Goal: Task Accomplishment & Management: Complete application form

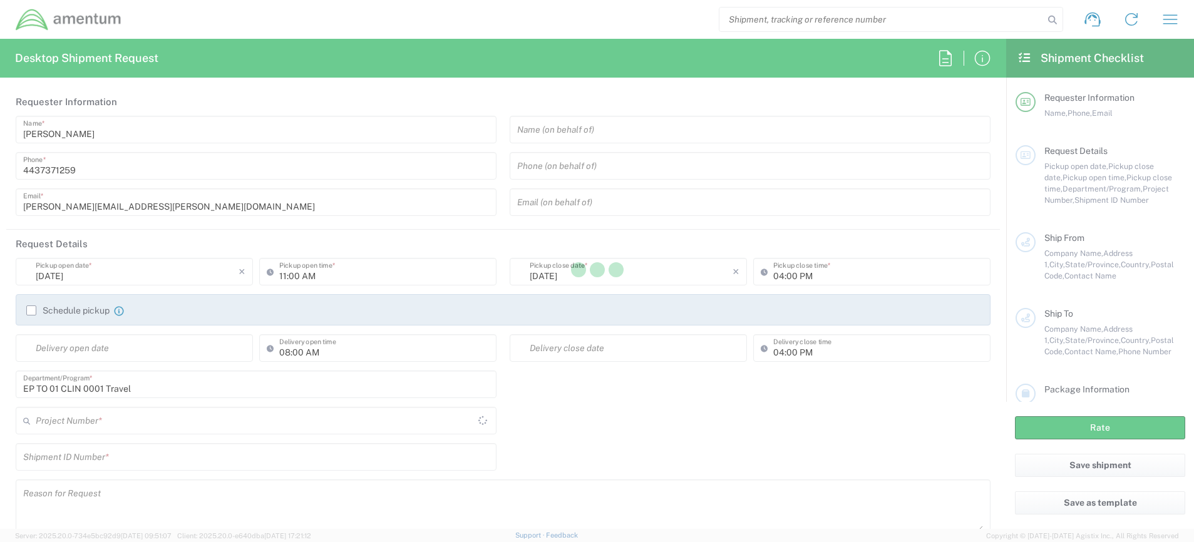
type input "[GEOGRAPHIC_DATA]"
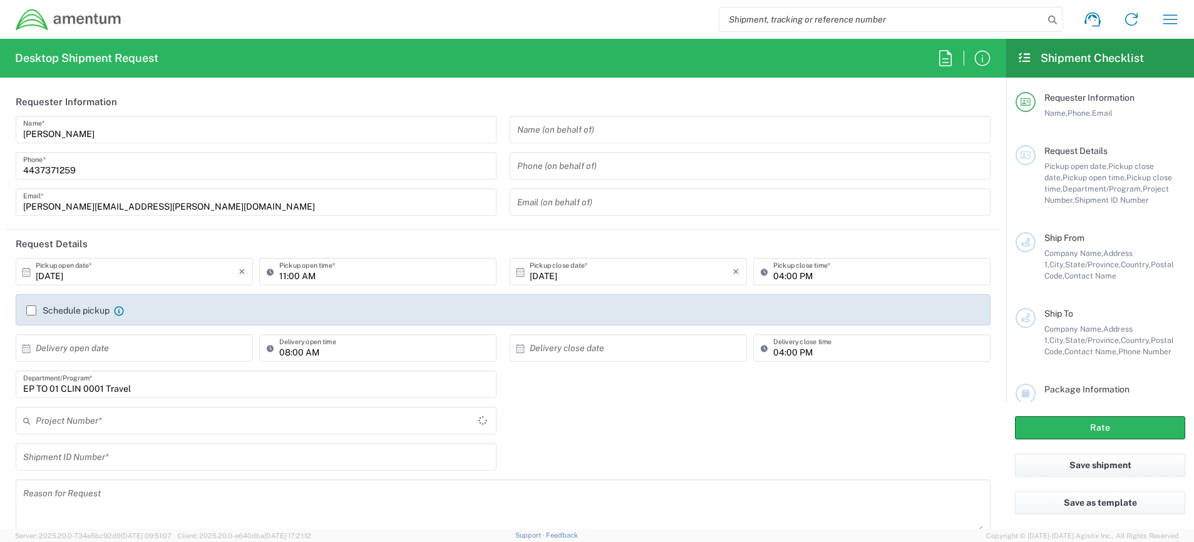
type input "4407.0.0001.0001.TVL"
click at [156, 388] on input "EP TO 01 CLIN 0001 Travel" at bounding box center [256, 385] width 466 height 22
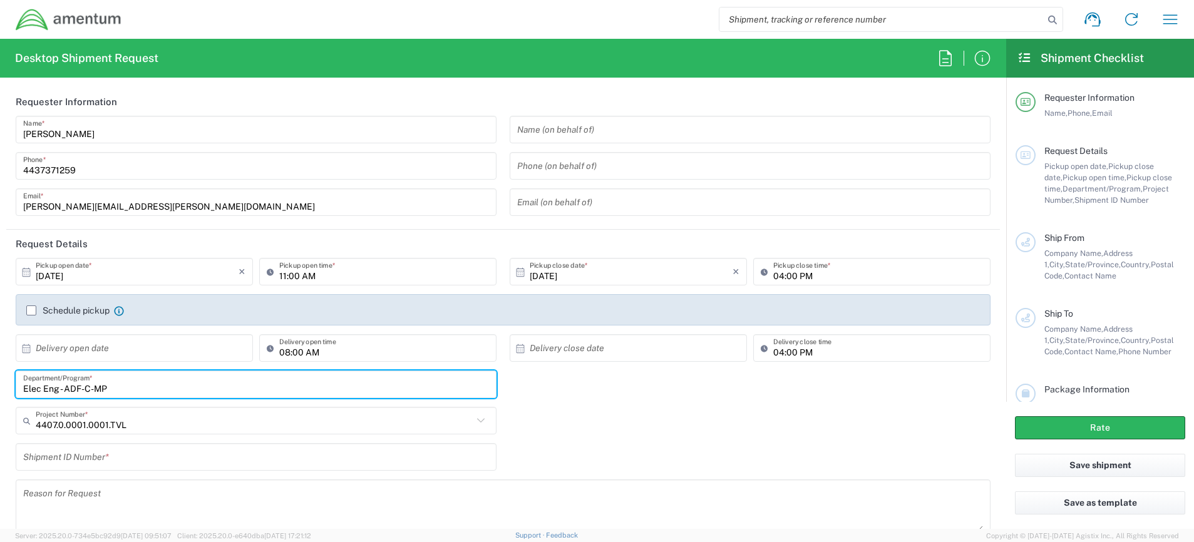
type input "Elec Eng - ADF-C-MP"
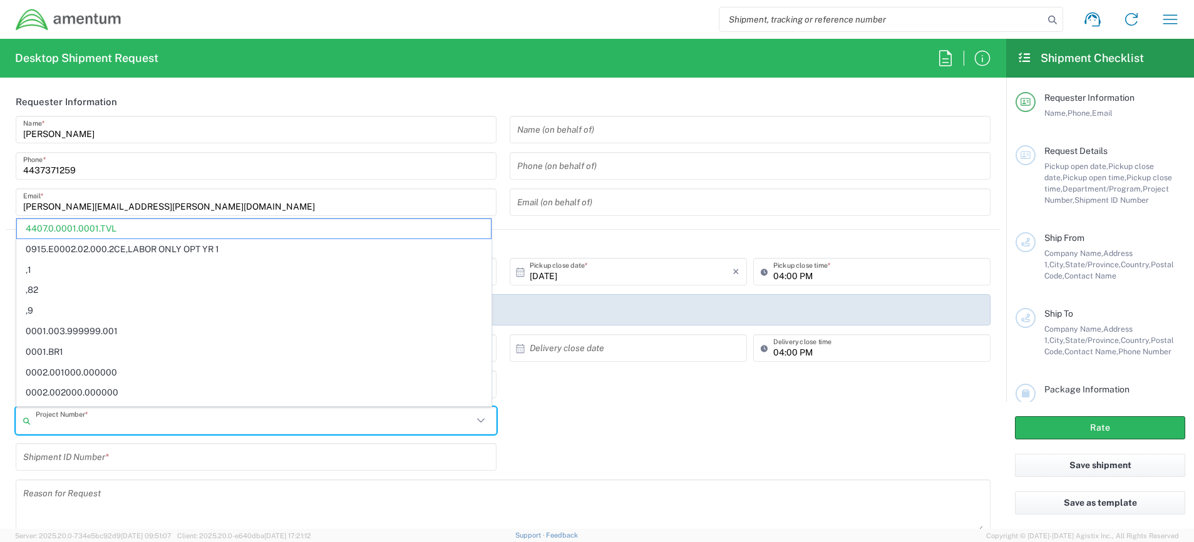
click at [175, 429] on input "text" at bounding box center [254, 421] width 437 height 22
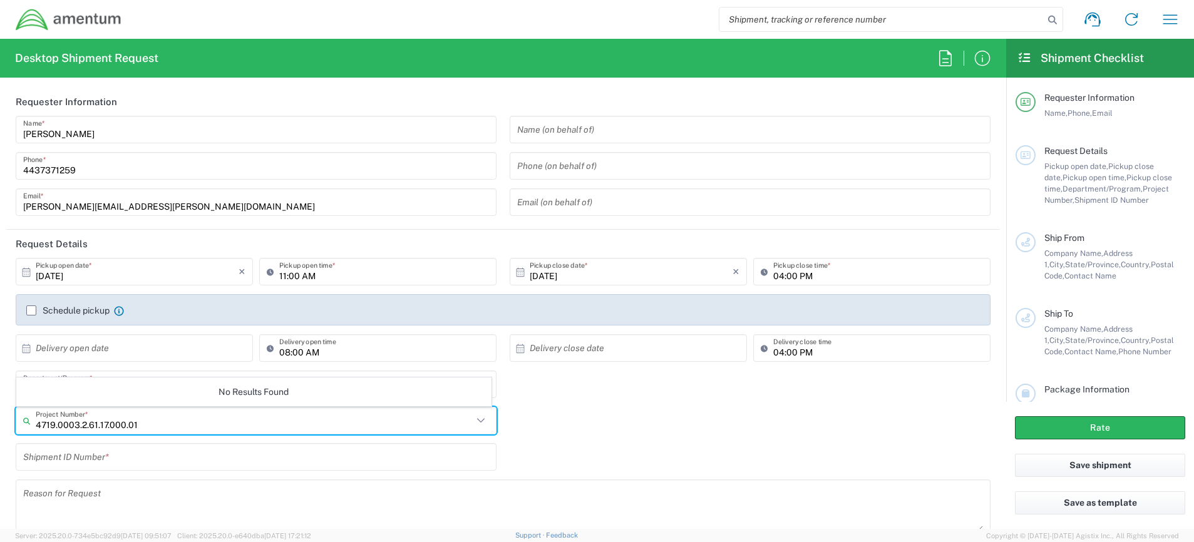
type input "4719.0003.2.61.17.000.01"
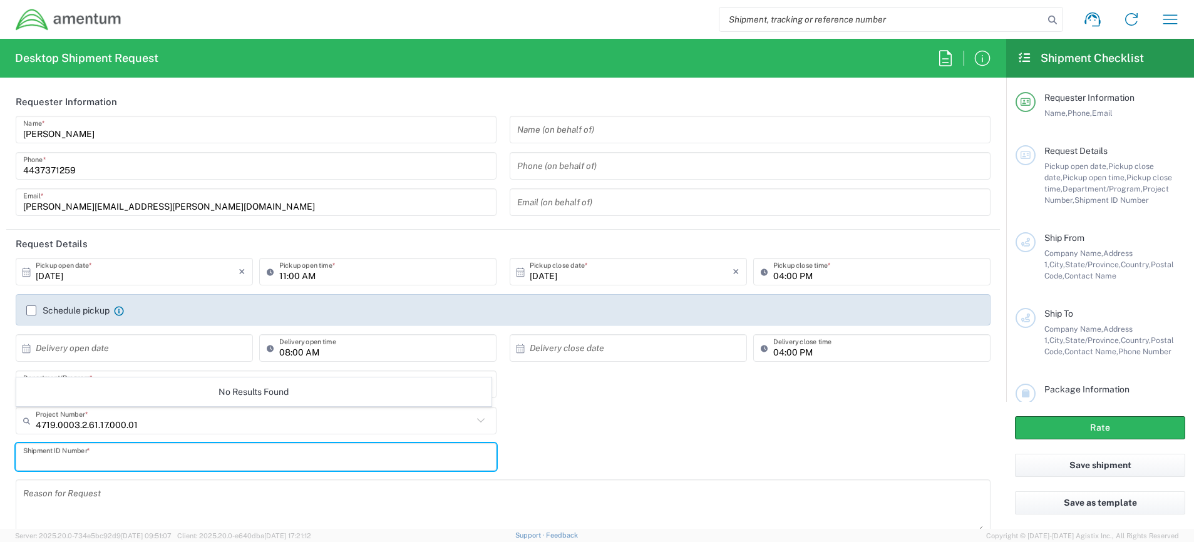
click at [175, 462] on input "text" at bounding box center [256, 458] width 466 height 22
click at [183, 416] on input "text" at bounding box center [254, 421] width 437 height 22
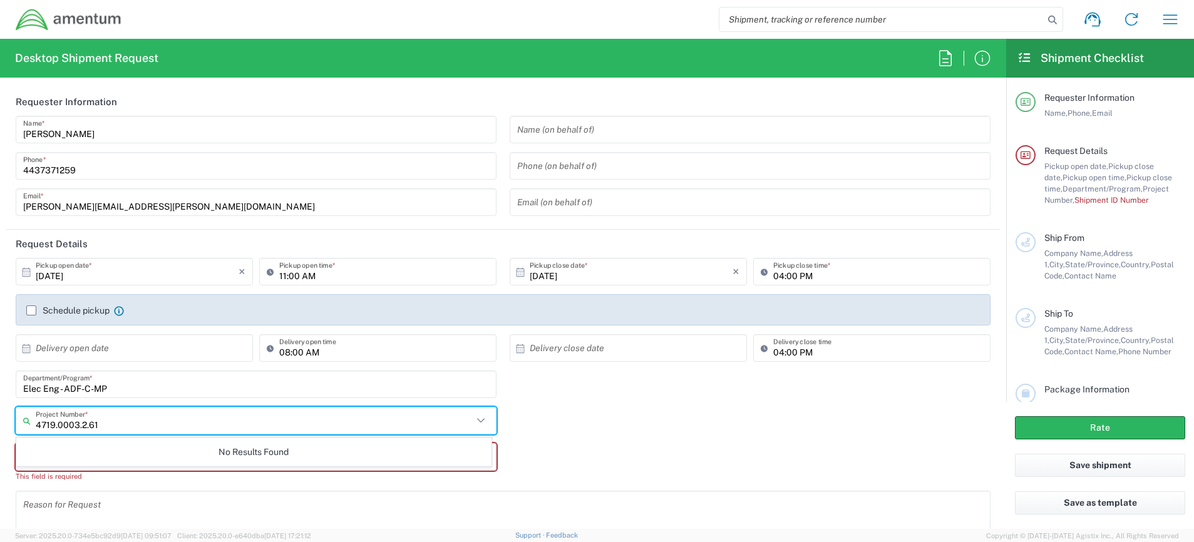
click at [473, 421] on icon at bounding box center [481, 421] width 16 height 16
click at [477, 420] on icon at bounding box center [481, 420] width 8 height 4
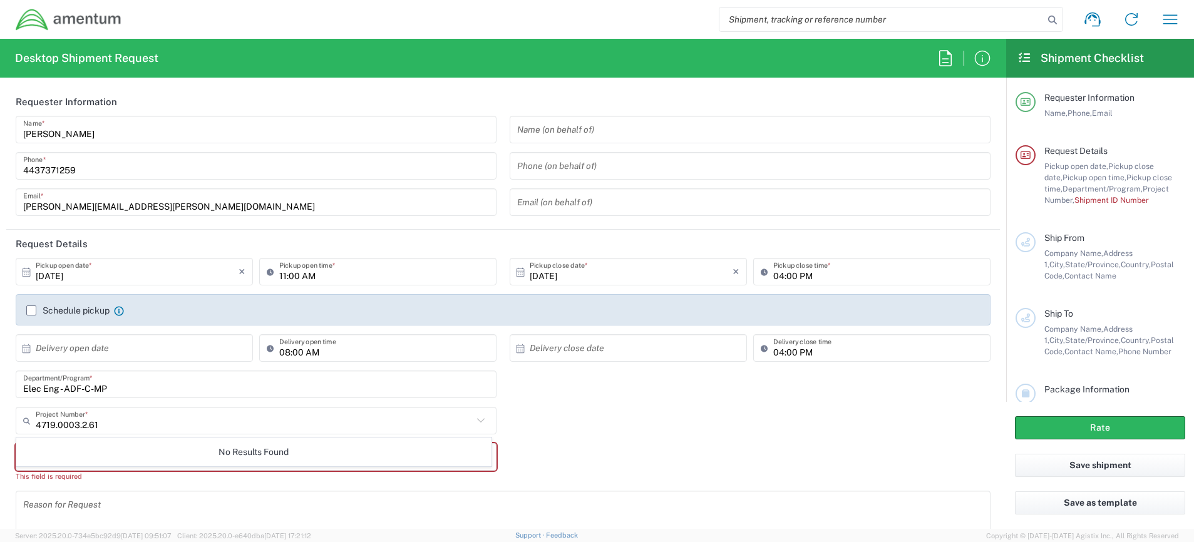
click at [477, 420] on icon at bounding box center [481, 420] width 8 height 4
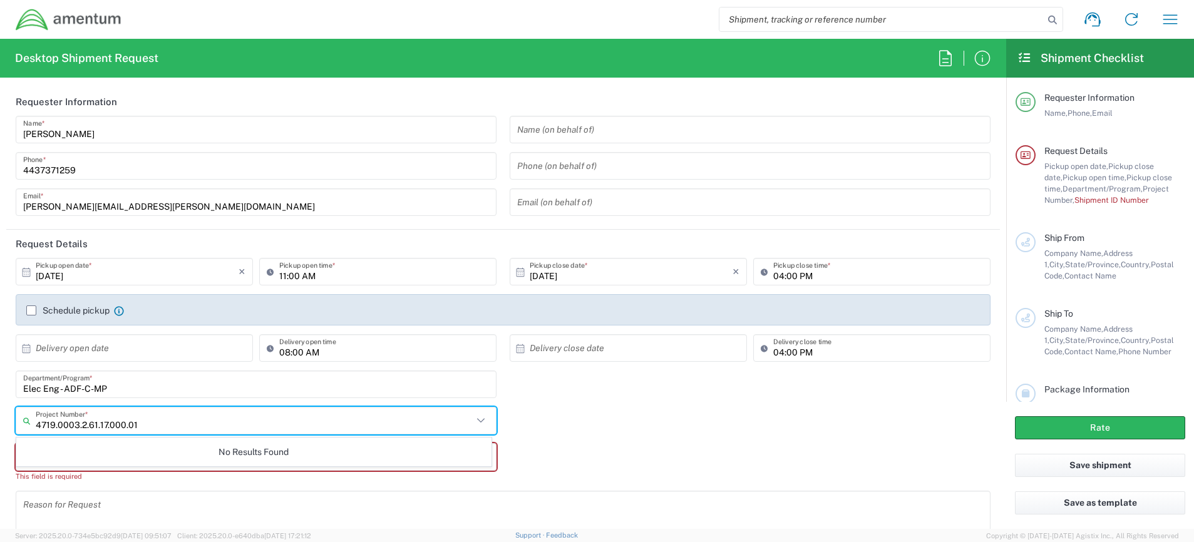
type input "4719.0003.2.61.17.000.01"
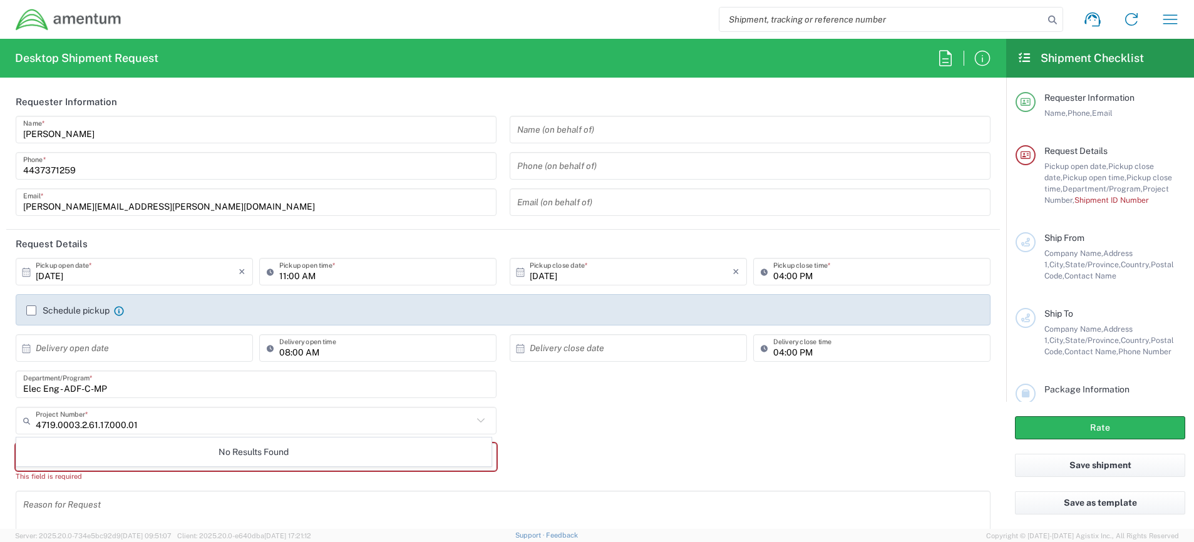
click at [23, 421] on icon at bounding box center [29, 421] width 13 height 20
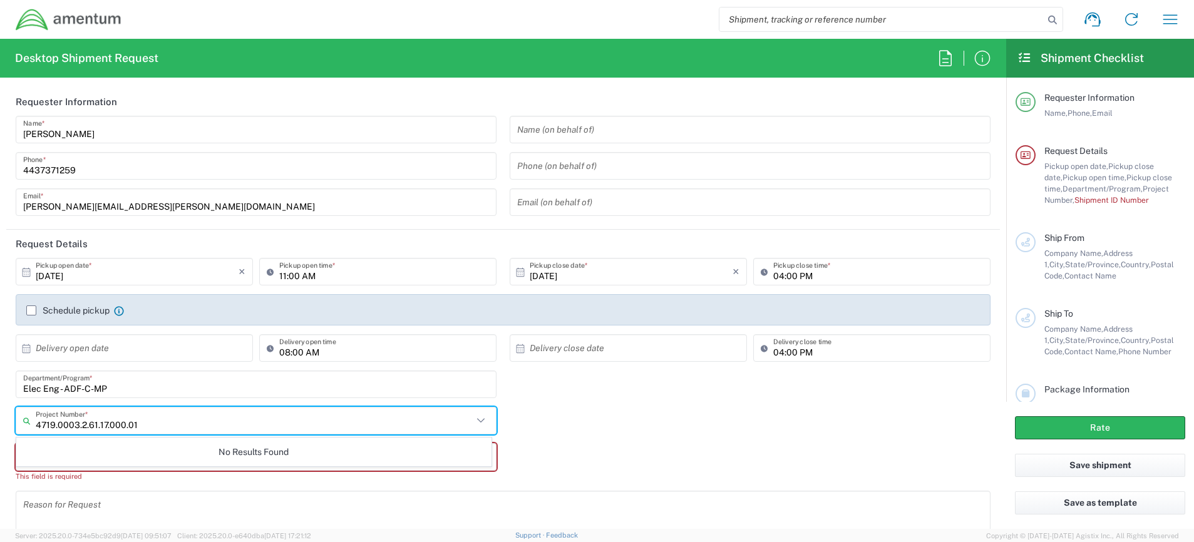
click at [39, 504] on textarea at bounding box center [503, 519] width 960 height 48
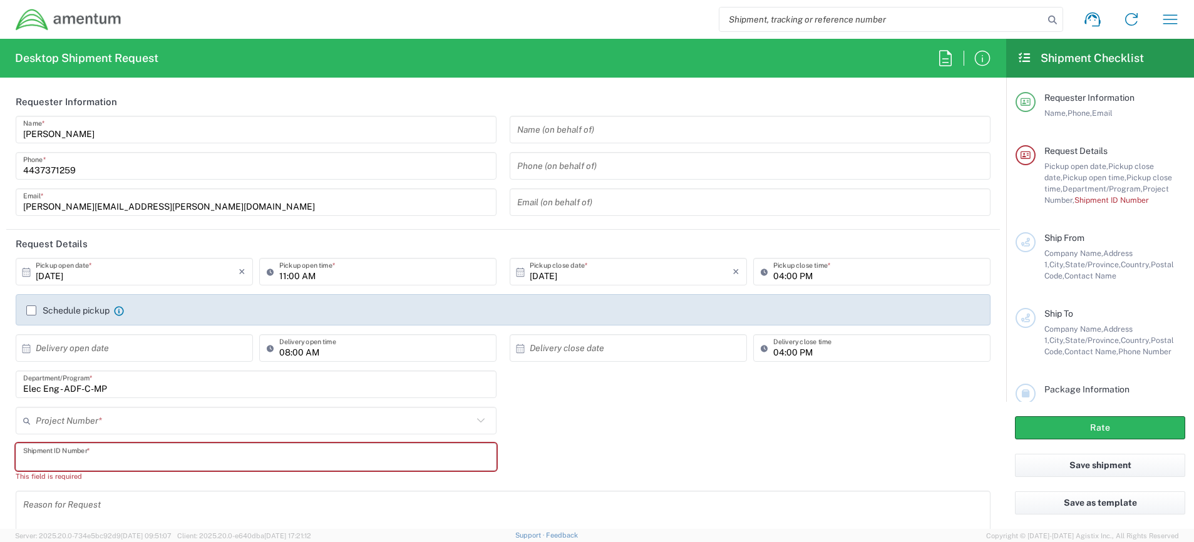
click at [55, 460] on input "text" at bounding box center [256, 458] width 466 height 22
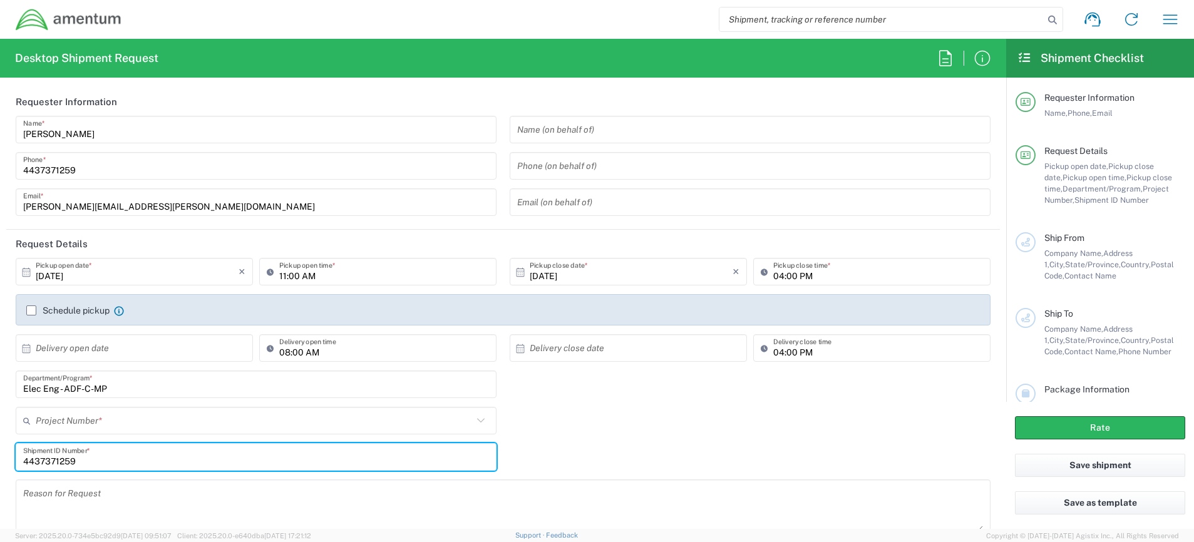
scroll to position [250, 0]
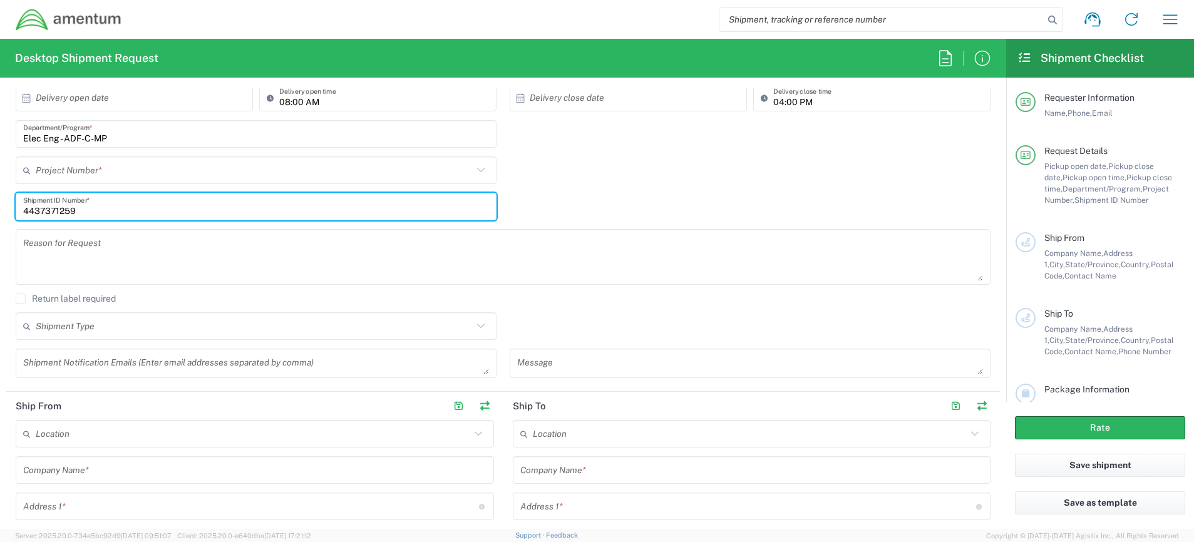
type input "4437371259"
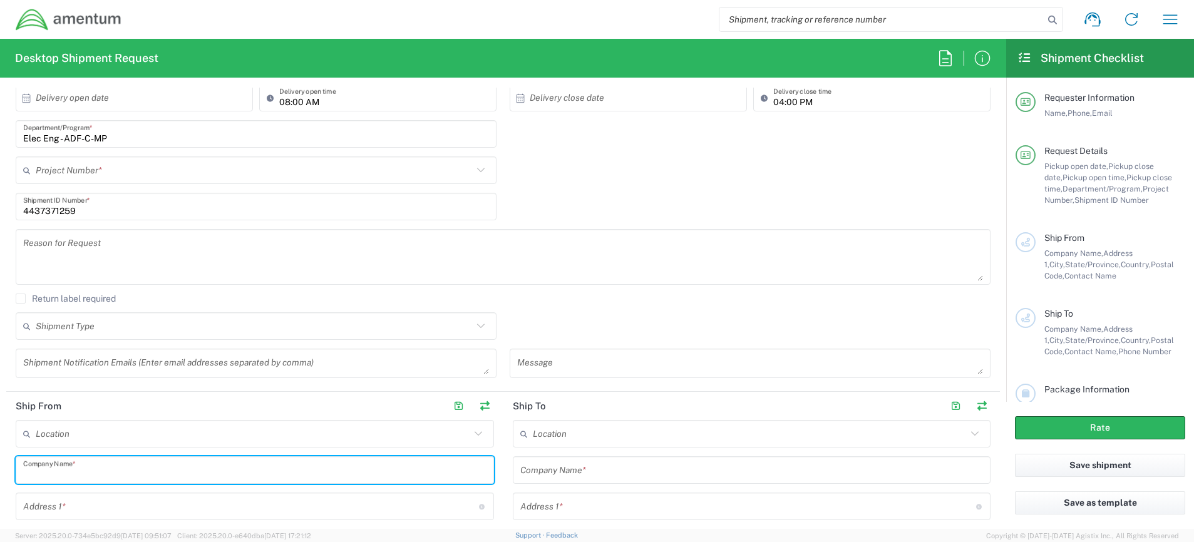
click at [123, 472] on input "text" at bounding box center [254, 471] width 463 height 22
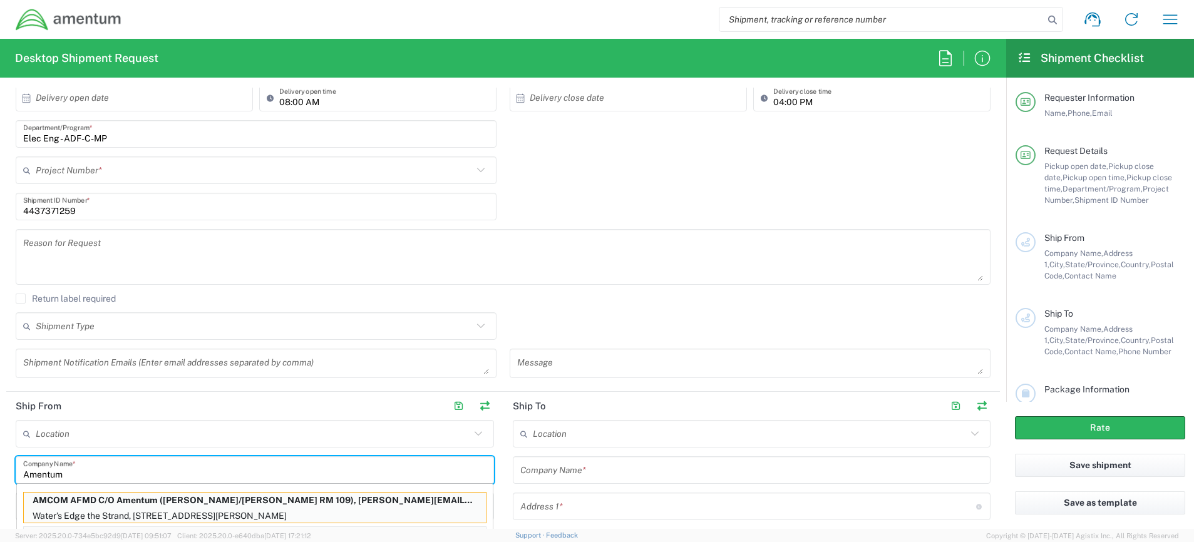
type input "Amentum"
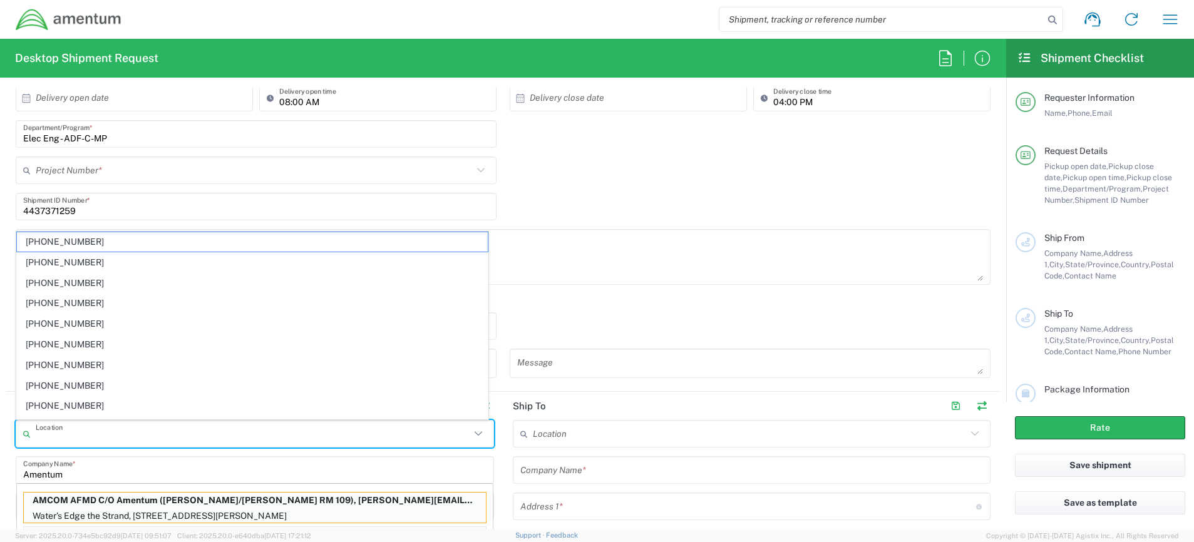
click at [80, 435] on input "text" at bounding box center [253, 434] width 435 height 22
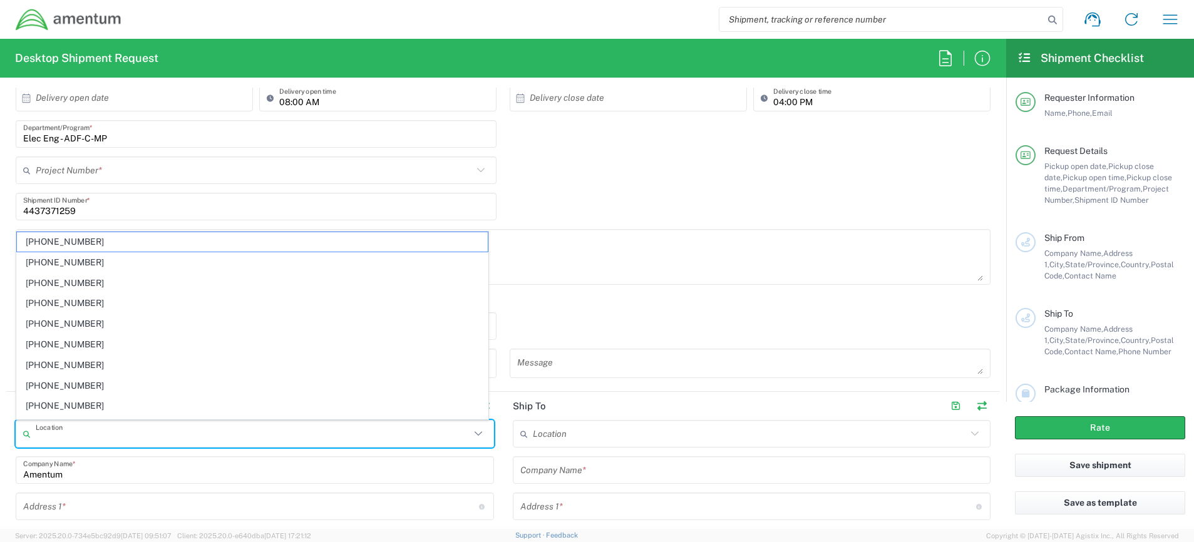
click at [73, 508] on input "text" at bounding box center [251, 507] width 456 height 22
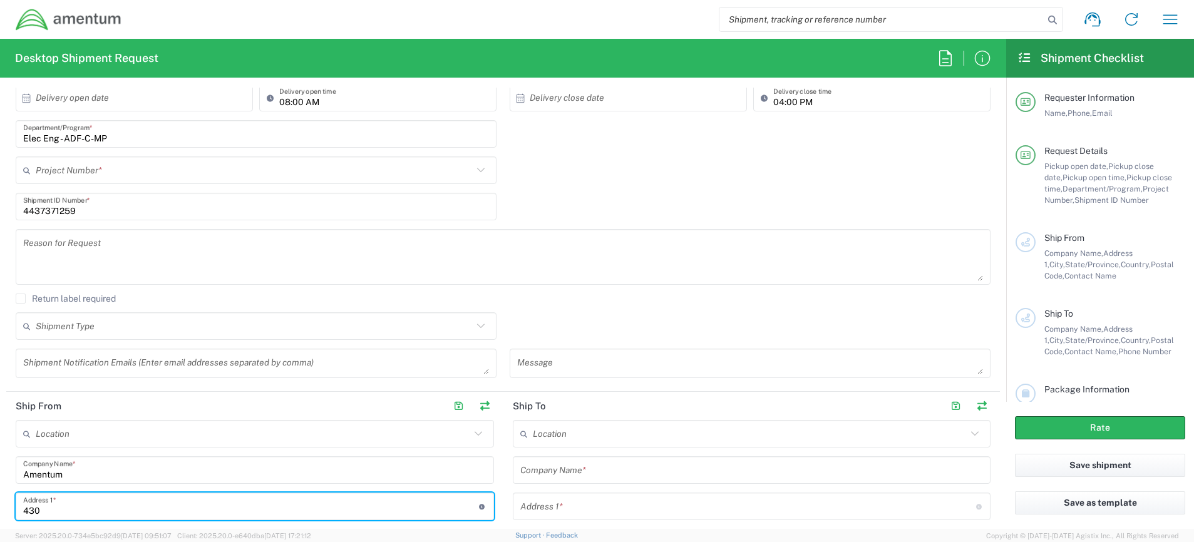
type input "[STREET_ADDRESS]"
type input "[PERSON_NAME][EMAIL_ADDRESS][PERSON_NAME][DOMAIN_NAME]"
type input "Suite 400"
type input "[PERSON_NAME]"
type input "MD"
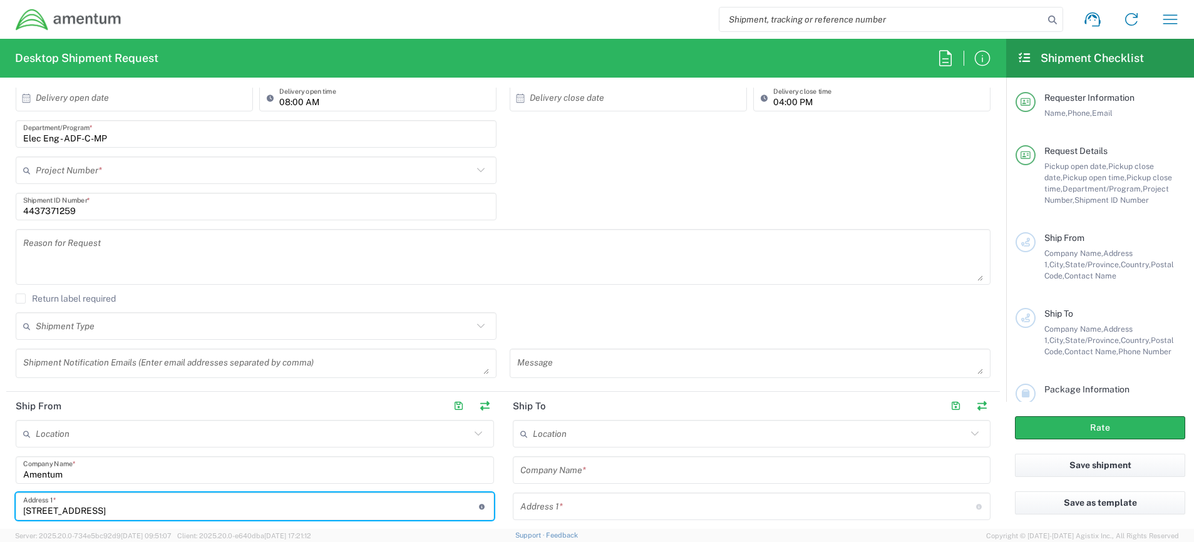
type input "[GEOGRAPHIC_DATA]"
type input "20701"
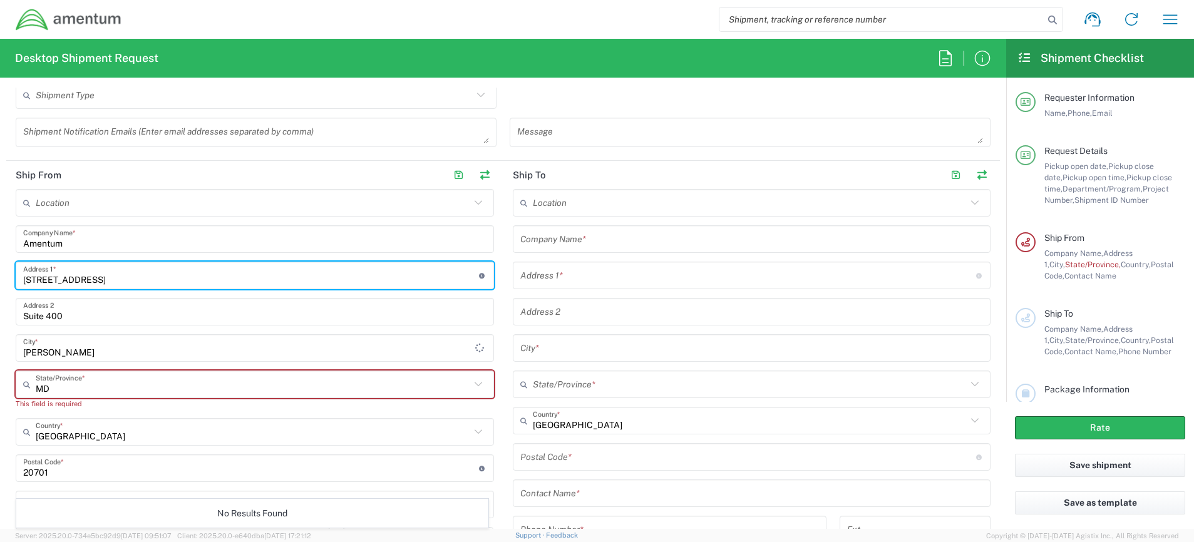
scroll to position [501, 0]
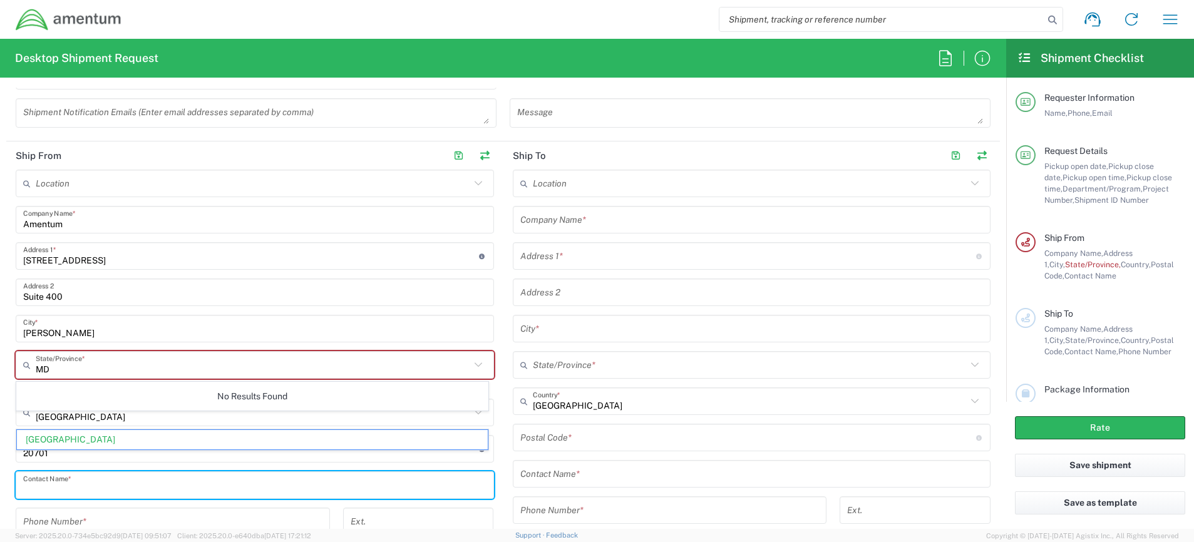
click at [88, 490] on input "text" at bounding box center [254, 486] width 463 height 22
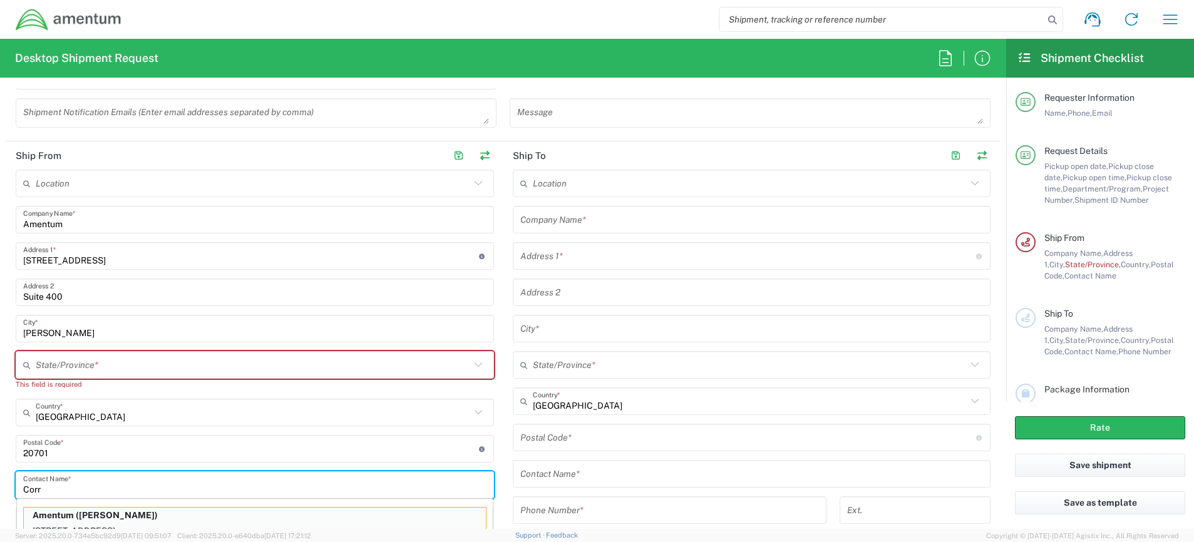
scroll to position [510, 0]
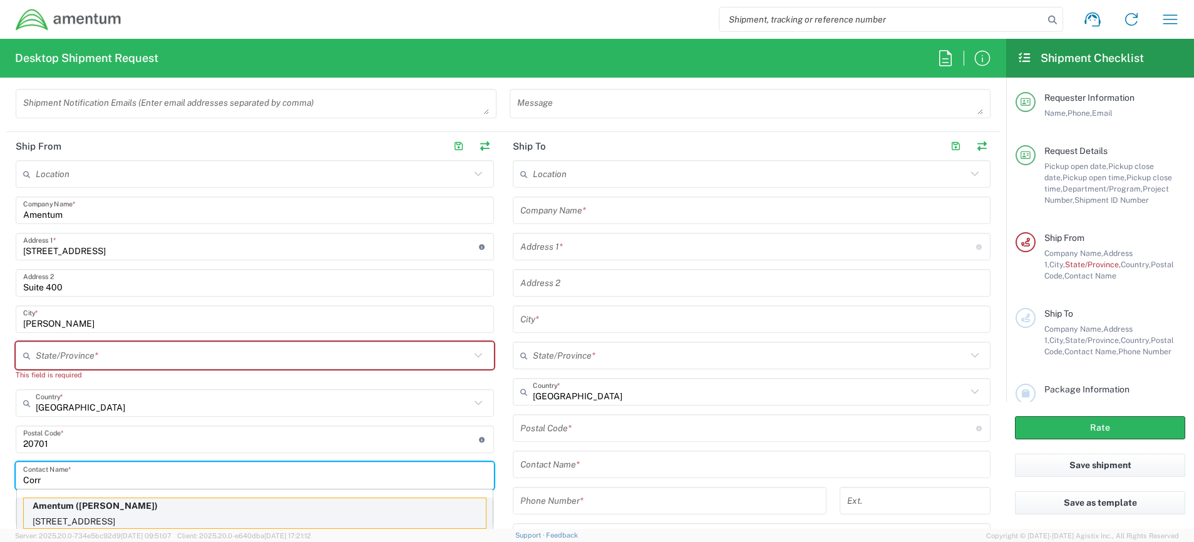
type input "Corr"
click at [112, 504] on p "Amentum ([PERSON_NAME])" at bounding box center [255, 506] width 462 height 16
type input "[GEOGRAPHIC_DATA]"
type input "[US_STATE]"
type input "[PERSON_NAME]"
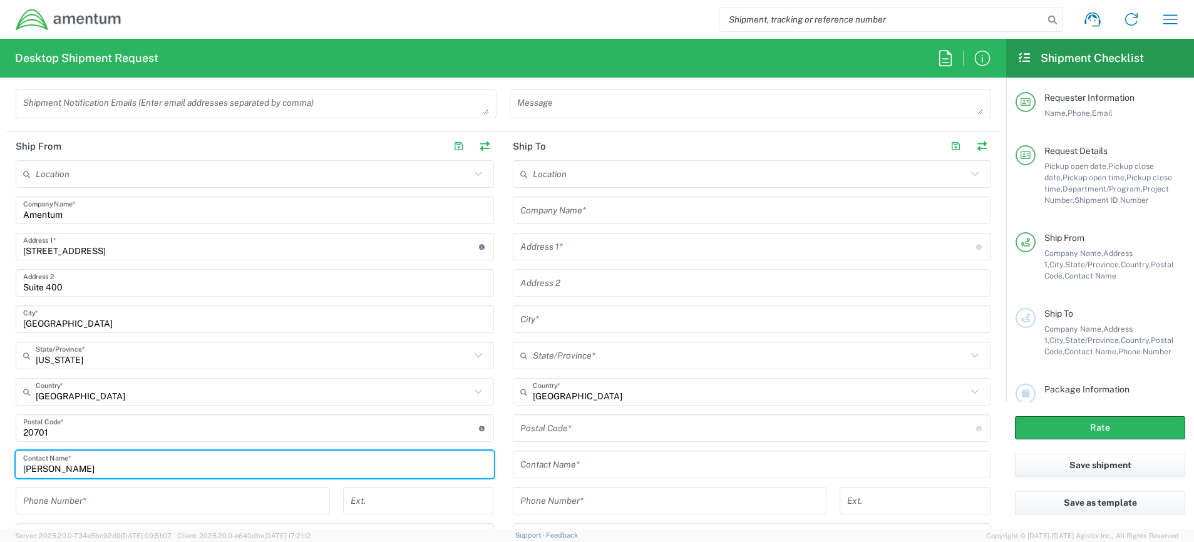
click at [113, 502] on input "tel" at bounding box center [172, 501] width 299 height 22
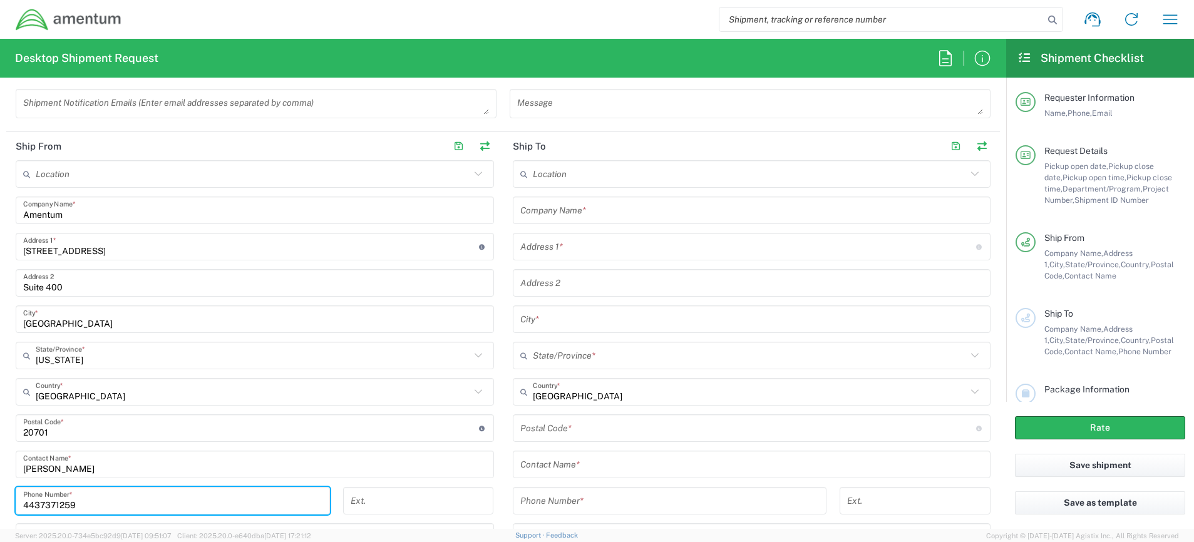
type input "4437371259"
click at [150, 363] on input "text" at bounding box center [253, 356] width 435 height 22
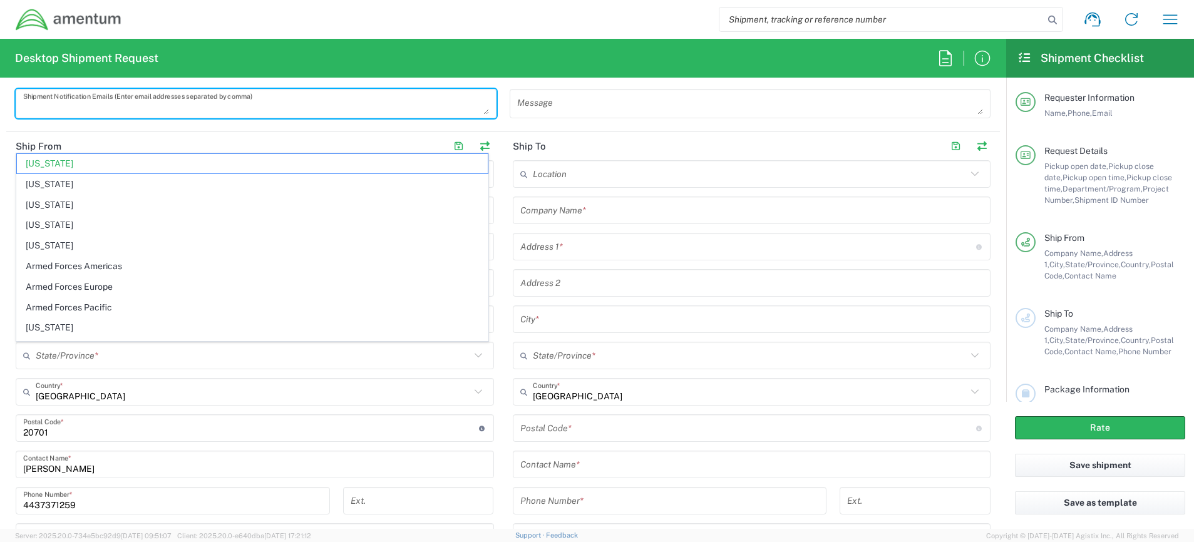
click at [217, 101] on textarea at bounding box center [256, 104] width 466 height 22
type input "[US_STATE]"
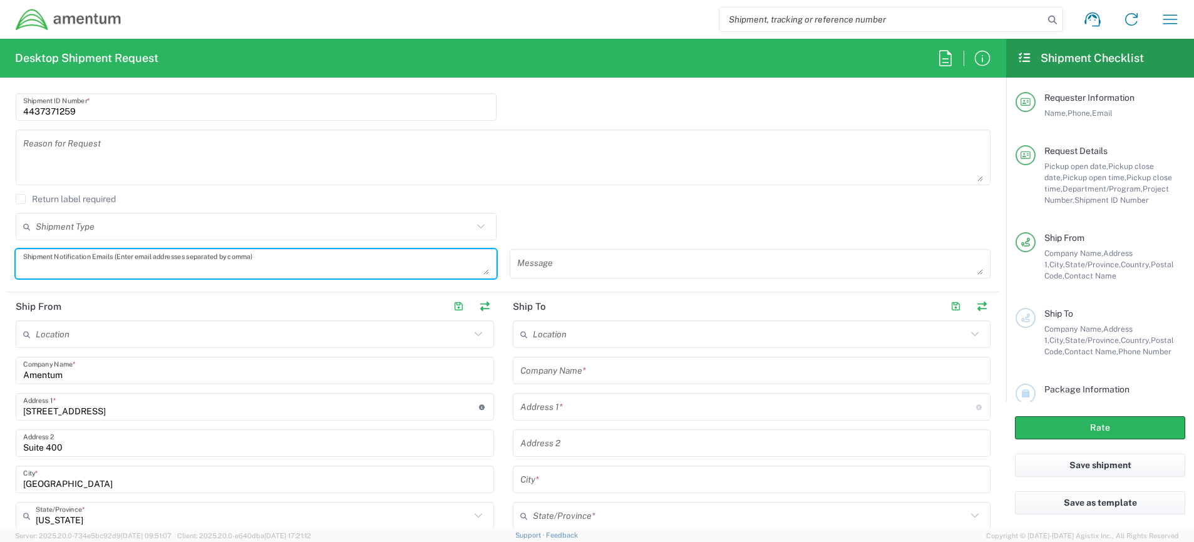
scroll to position [260, 0]
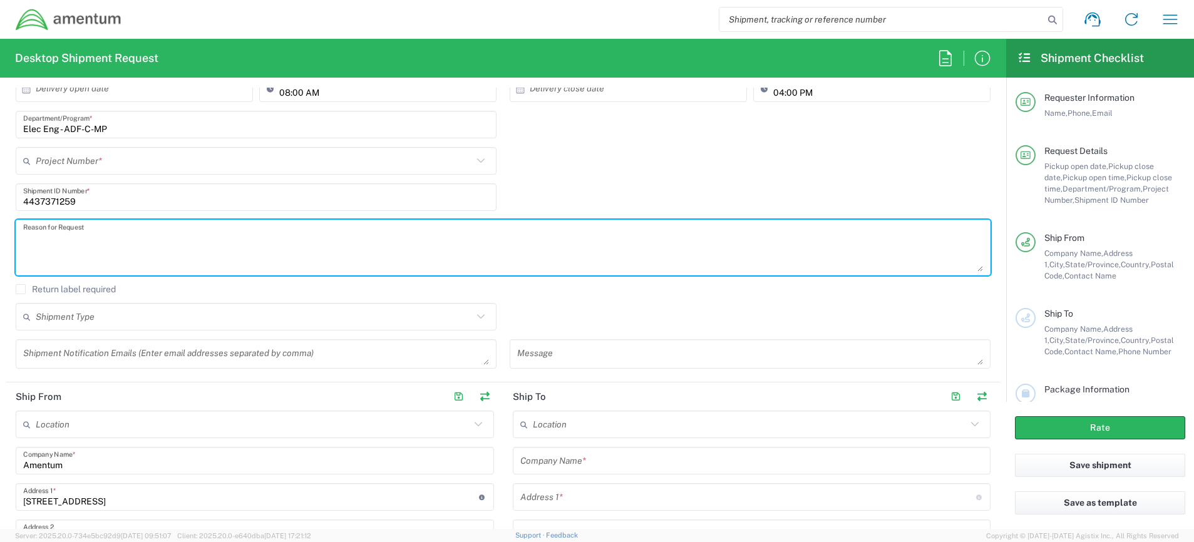
click at [121, 232] on textarea at bounding box center [503, 248] width 960 height 48
type textarea "4719.0003.2.61.17.000.01"
click at [205, 160] on input "text" at bounding box center [254, 161] width 437 height 22
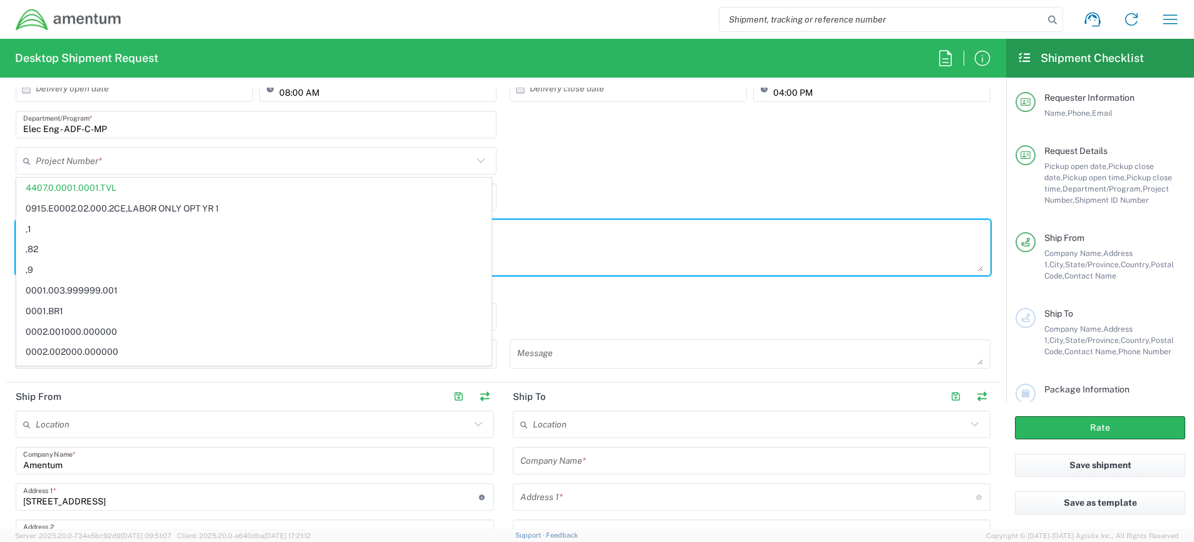
click at [545, 250] on textarea "4719.0003.2.61.17.000.01" at bounding box center [503, 248] width 960 height 48
type input "4407.0.0001.0001.TVL"
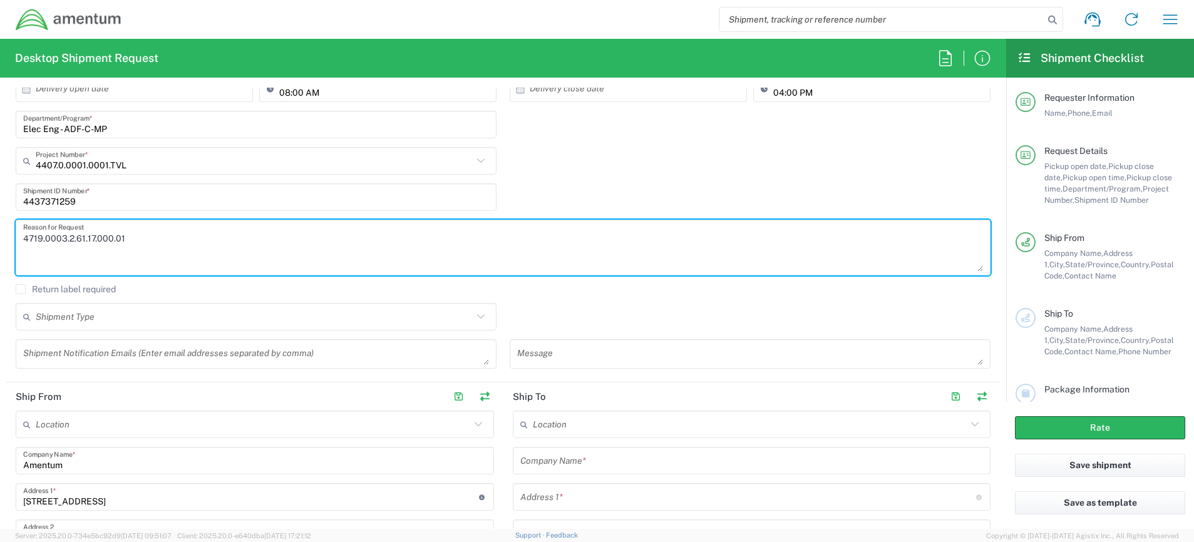
click at [560, 309] on div "Shipment Type Batch Regular" at bounding box center [503, 321] width 988 height 36
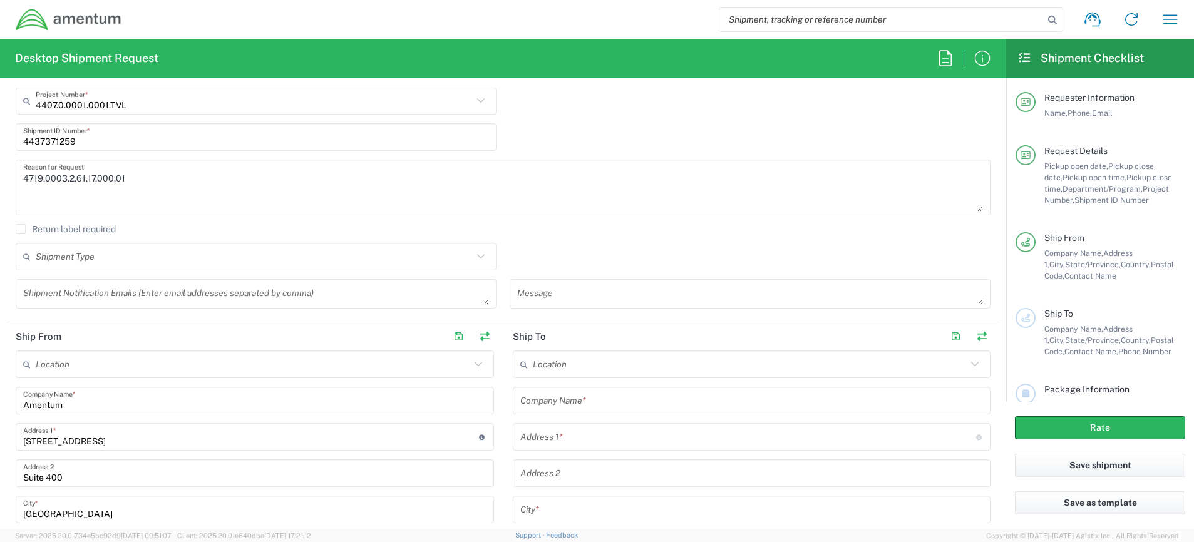
scroll to position [448, 0]
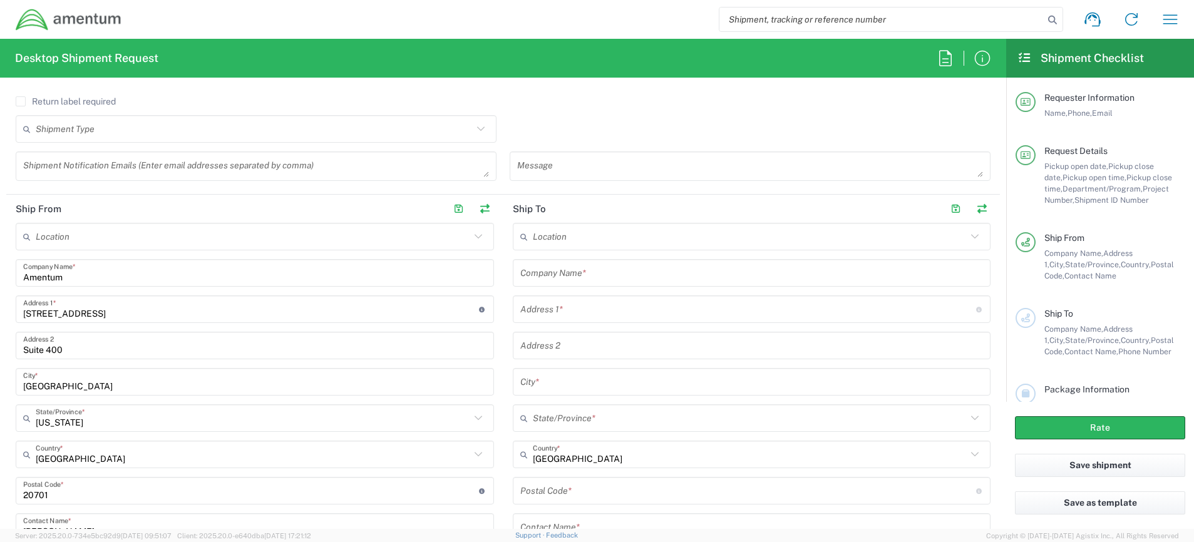
click at [567, 238] on input "text" at bounding box center [750, 237] width 435 height 22
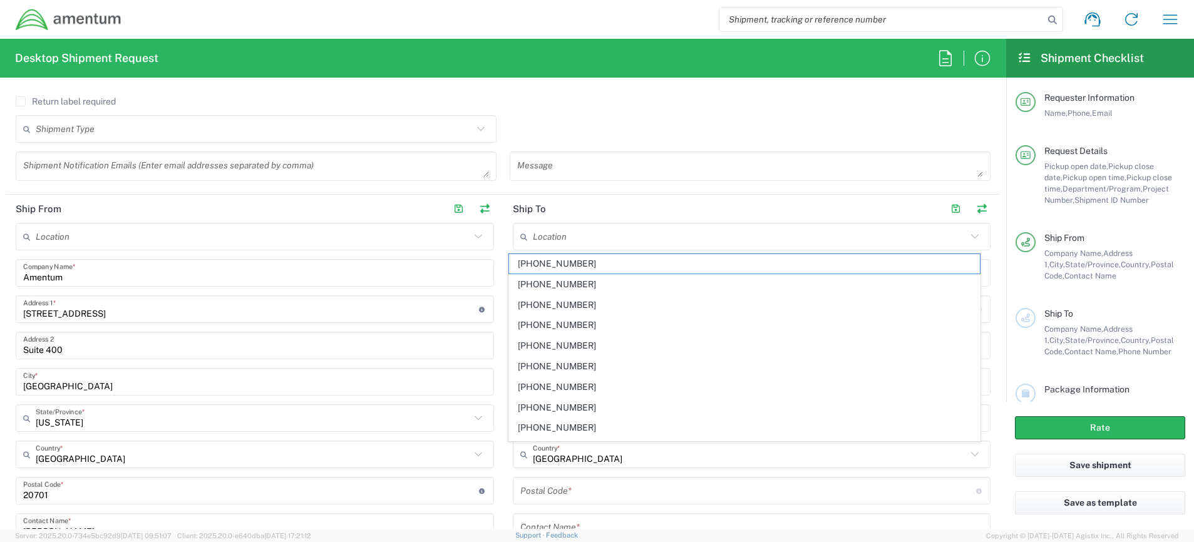
click at [992, 326] on form "Requester Information [PERSON_NAME] Name * [PHONE_NUMBER] Phone * [PERSON_NAME]…" at bounding box center [503, 309] width 1006 height 442
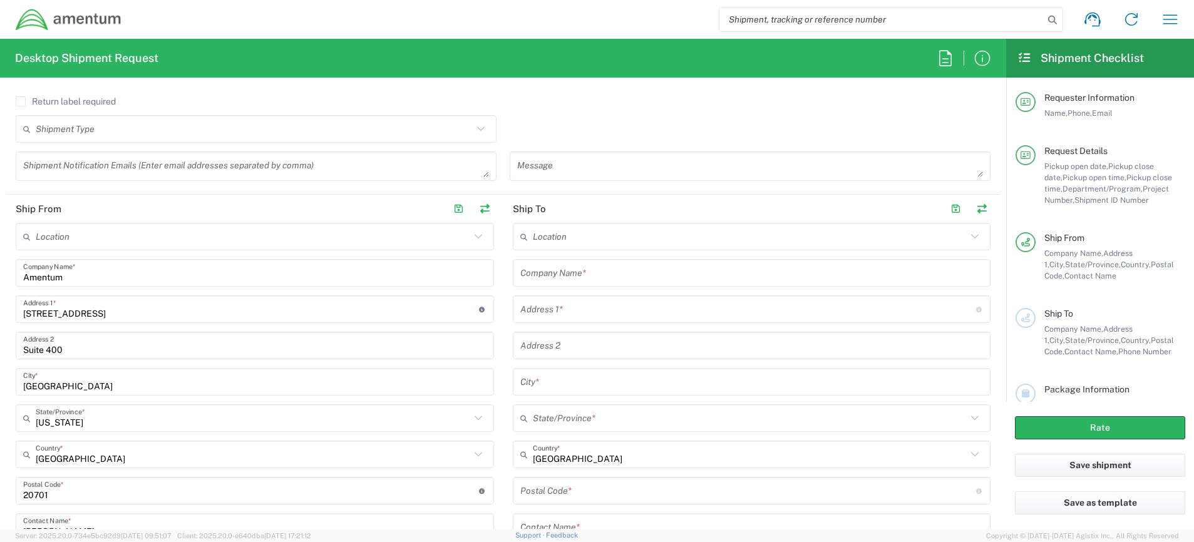
click at [624, 273] on input "text" at bounding box center [751, 273] width 463 height 22
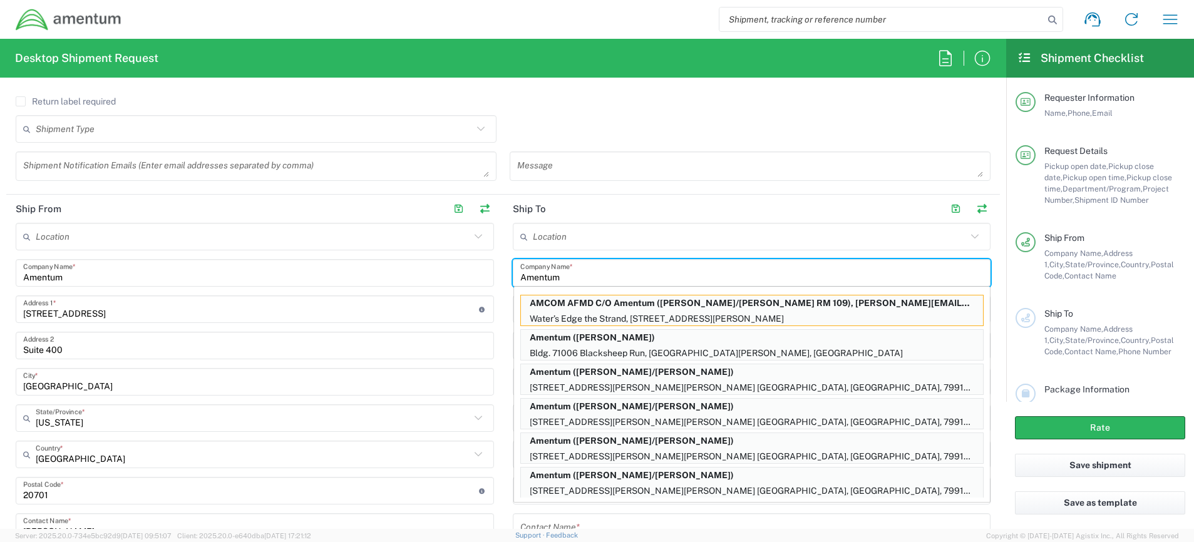
type input "Amentum"
click at [993, 335] on form "Requester Information [PERSON_NAME] Name * [PHONE_NUMBER] Phone * [PERSON_NAME]…" at bounding box center [503, 309] width 1006 height 442
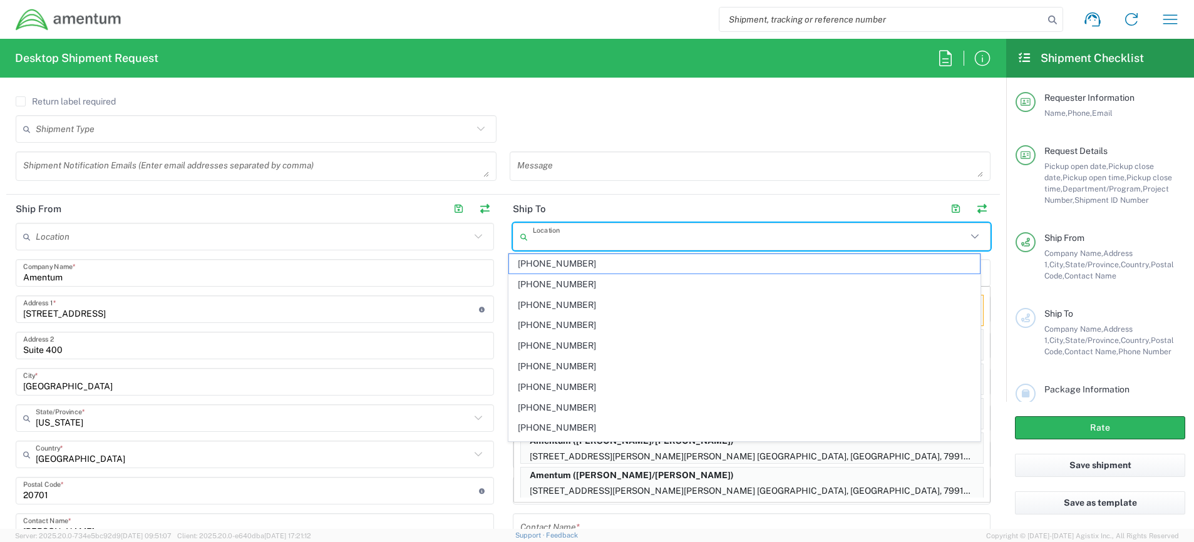
click at [594, 232] on input "text" at bounding box center [750, 237] width 435 height 22
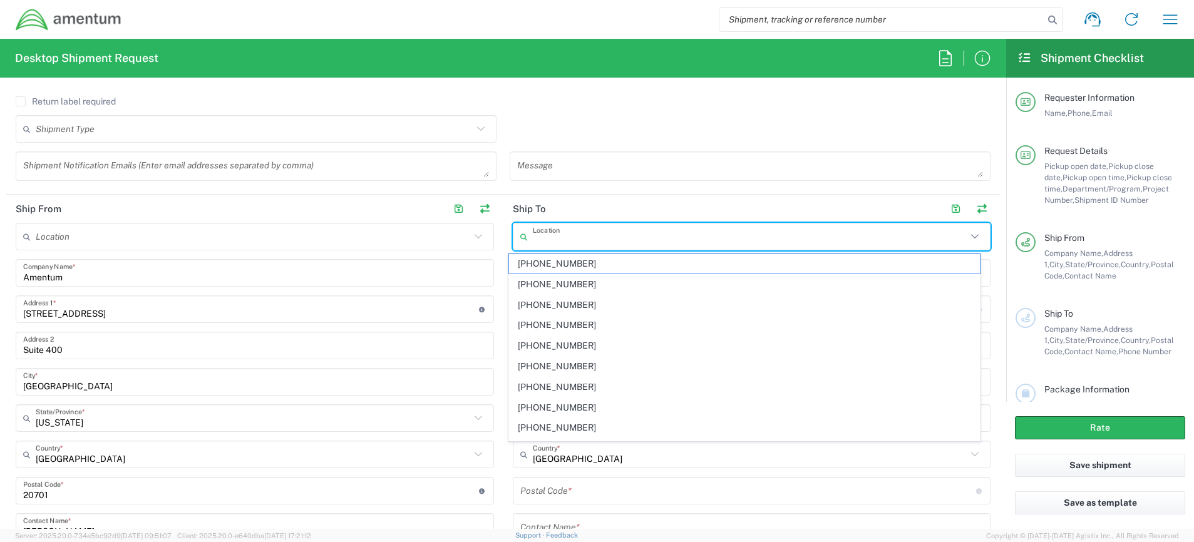
click at [621, 492] on input "undefined" at bounding box center [748, 491] width 456 height 22
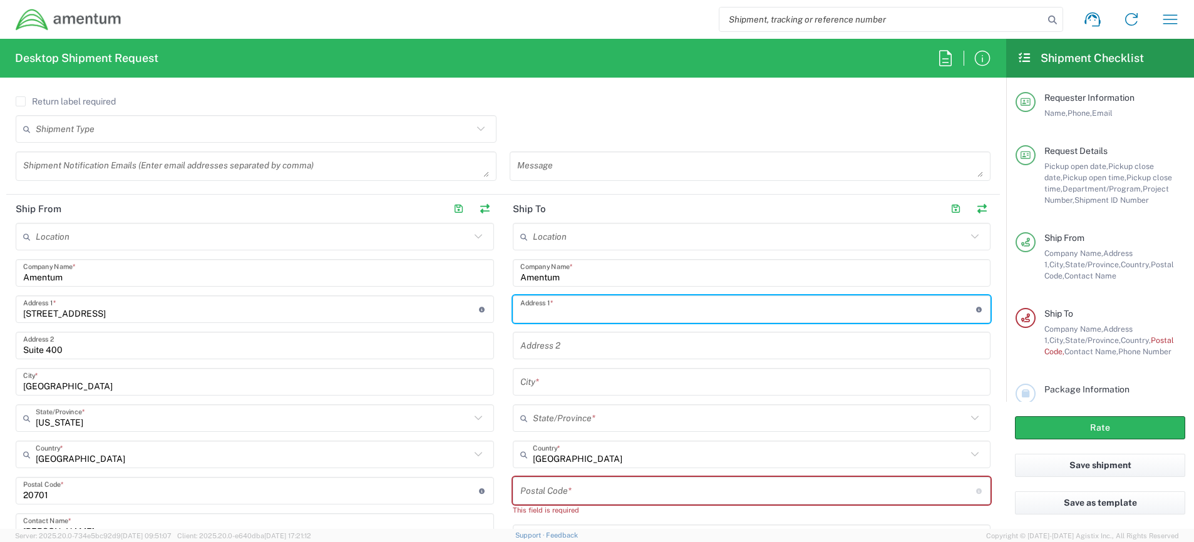
click at [577, 306] on input "text" at bounding box center [748, 310] width 456 height 22
type input "[STREET_ADDRESS]"
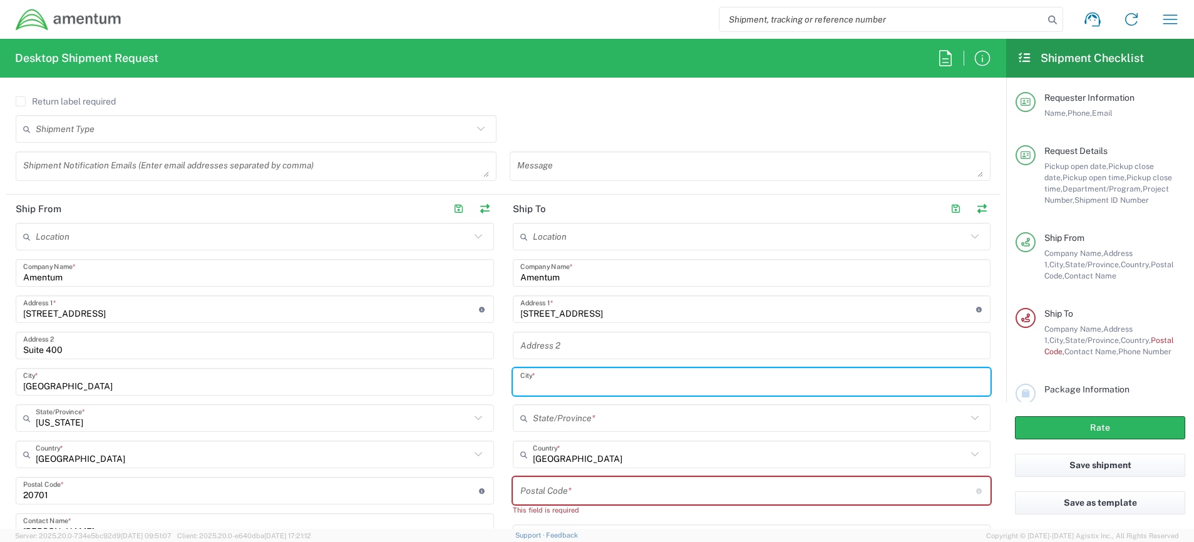
click at [571, 390] on input "text" at bounding box center [751, 382] width 463 height 22
type input "[GEOGRAPHIC_DATA]"
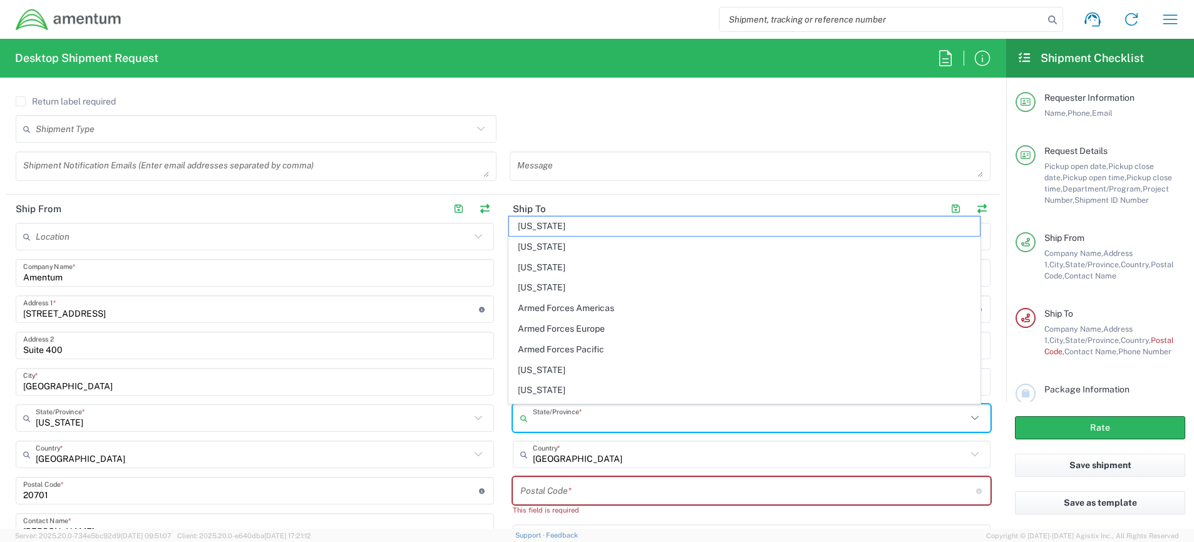
click at [571, 416] on input "text" at bounding box center [750, 419] width 435 height 22
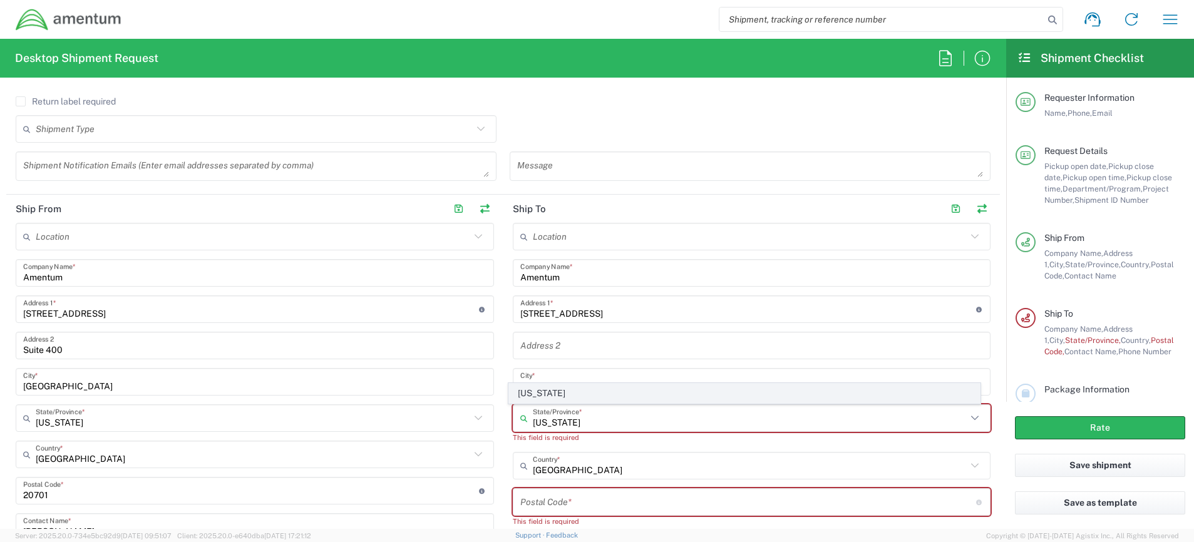
type input "[US_STATE]"
click at [557, 390] on span "[US_STATE]" at bounding box center [744, 393] width 471 height 19
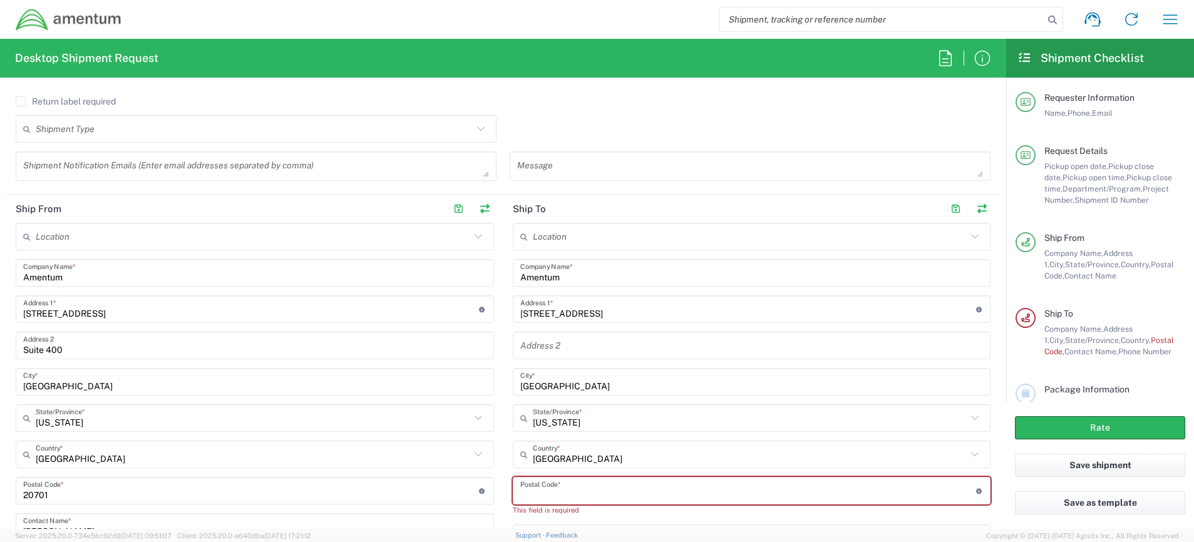
click at [596, 496] on input "undefined" at bounding box center [748, 491] width 456 height 22
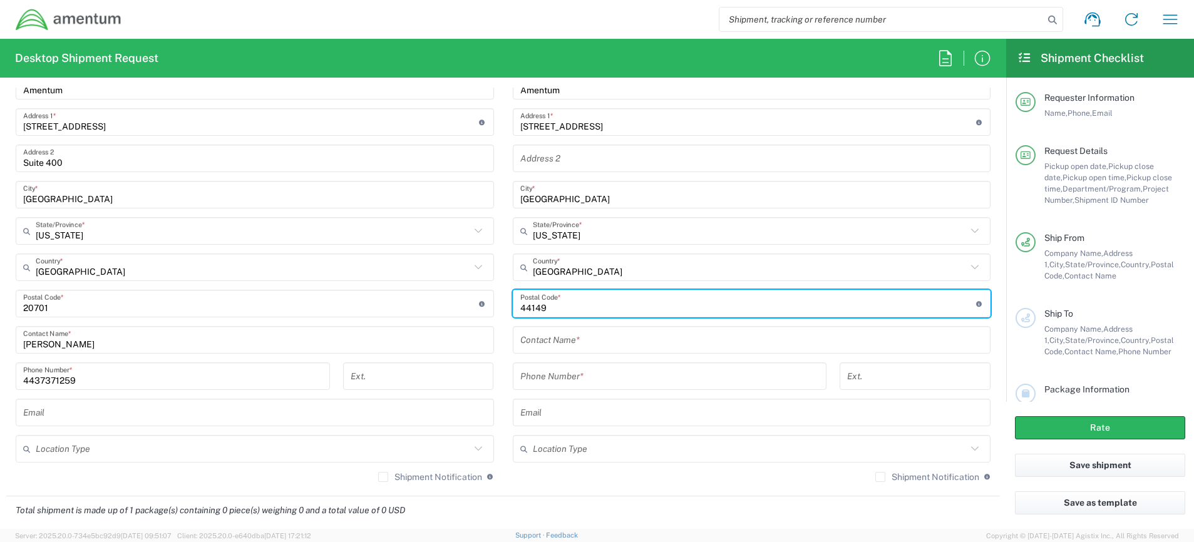
scroll to position [636, 0]
type input "44149"
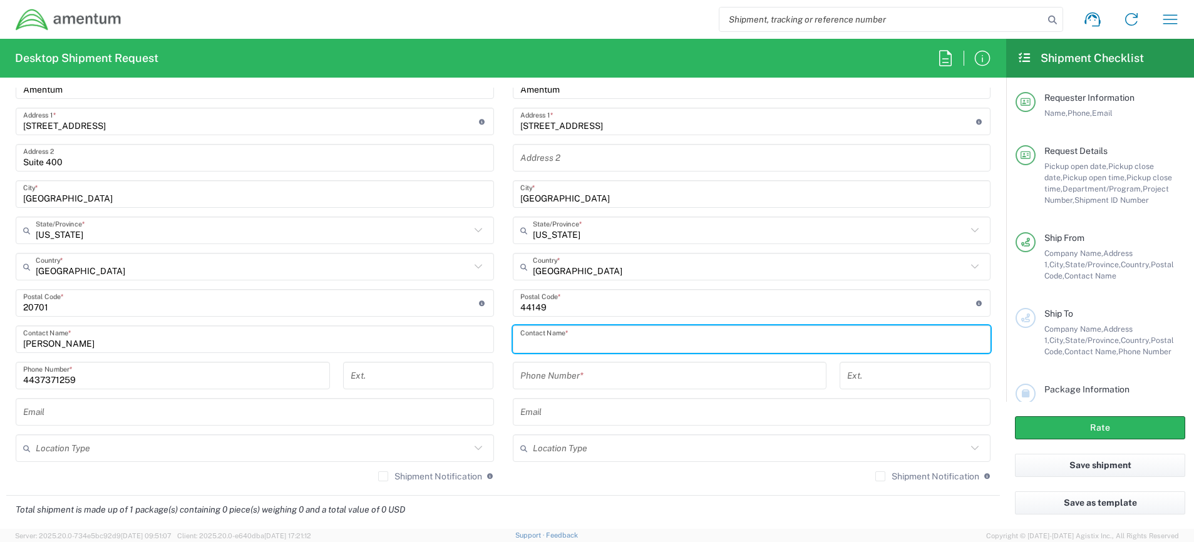
click at [556, 338] on input "text" at bounding box center [751, 340] width 463 height 22
type input "[PERSON_NAME]"
click at [563, 380] on input "tel" at bounding box center [669, 376] width 299 height 22
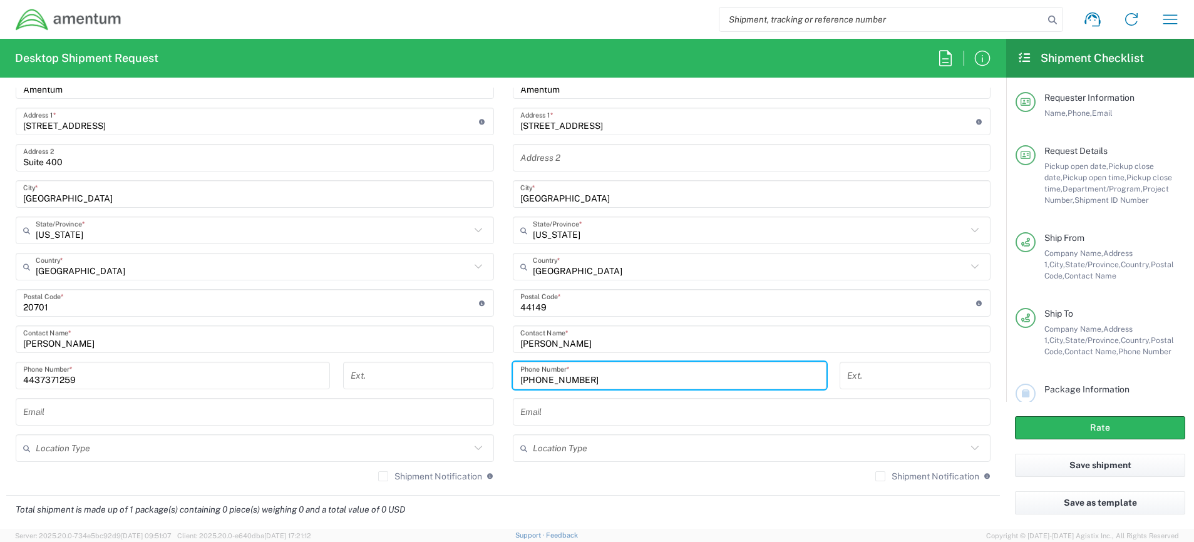
type input "[PHONE_NUMBER]"
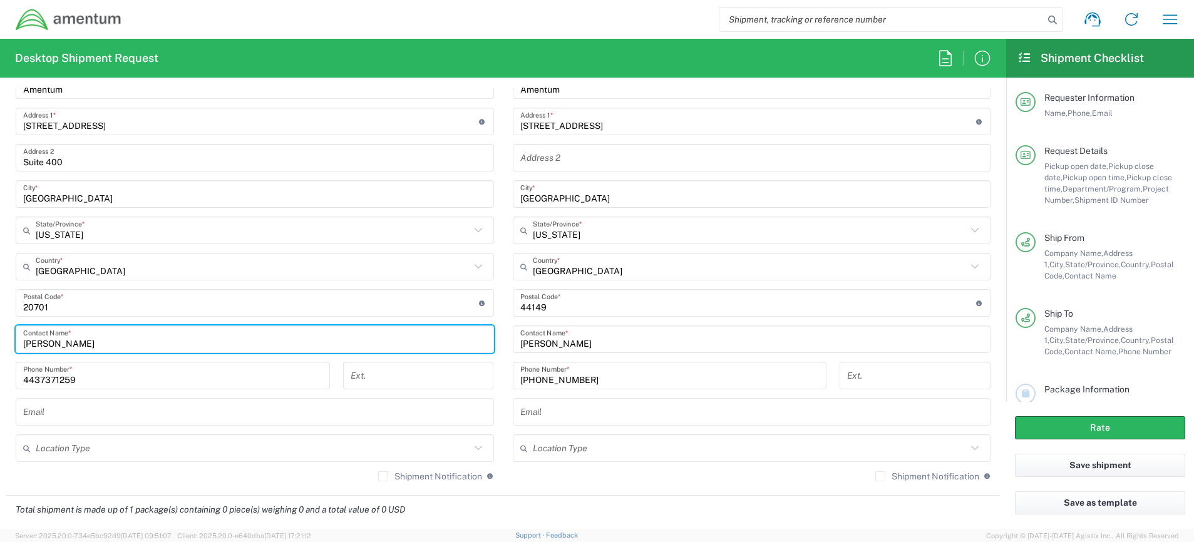
click at [401, 338] on input "[PERSON_NAME]" at bounding box center [254, 340] width 463 height 22
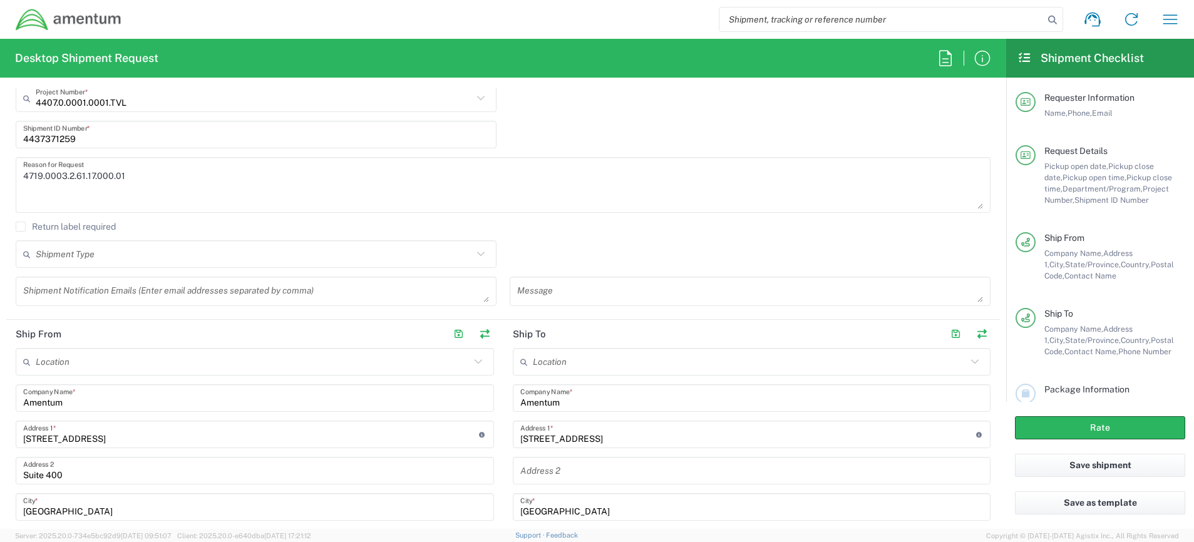
scroll to position [9, 0]
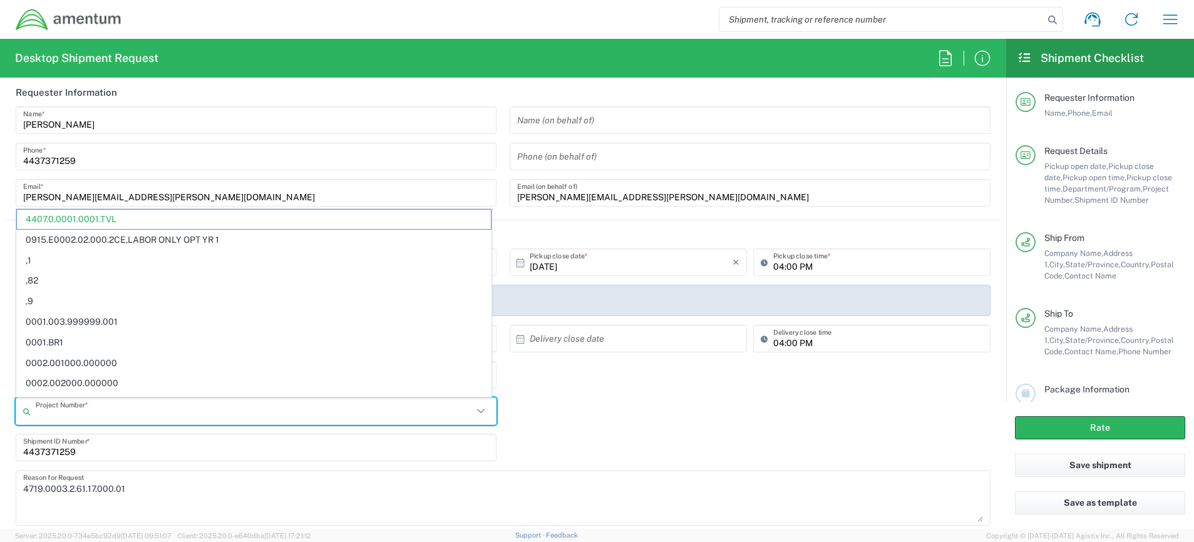
click at [321, 417] on input "text" at bounding box center [254, 412] width 437 height 22
click at [334, 486] on textarea "4719.0003.2.61.17.000.01" at bounding box center [503, 498] width 960 height 48
type input "4407.0.0001.0001.TVL"
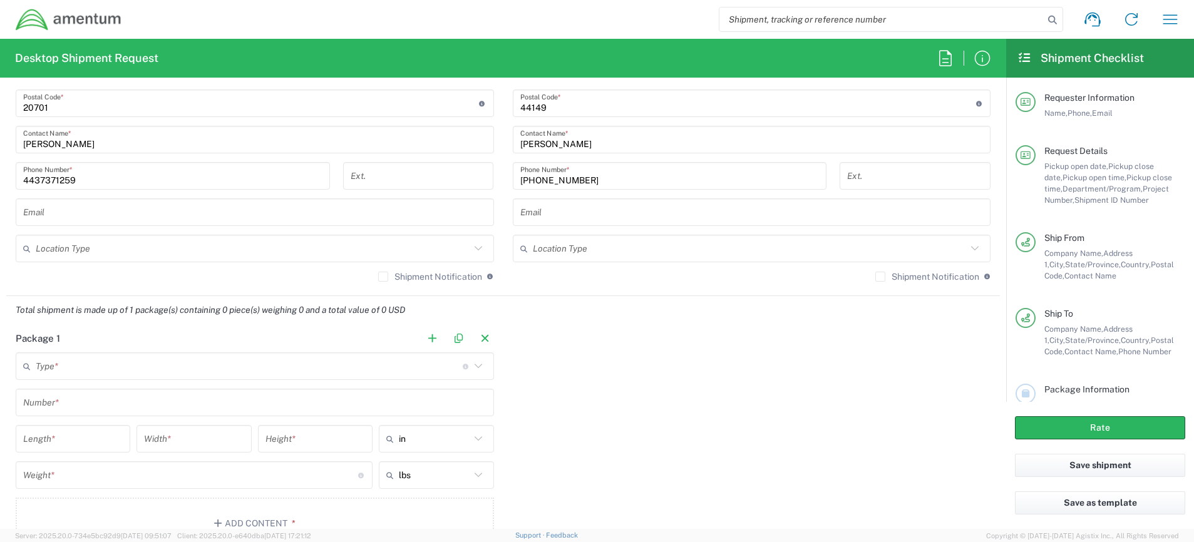
scroll to position [949, 0]
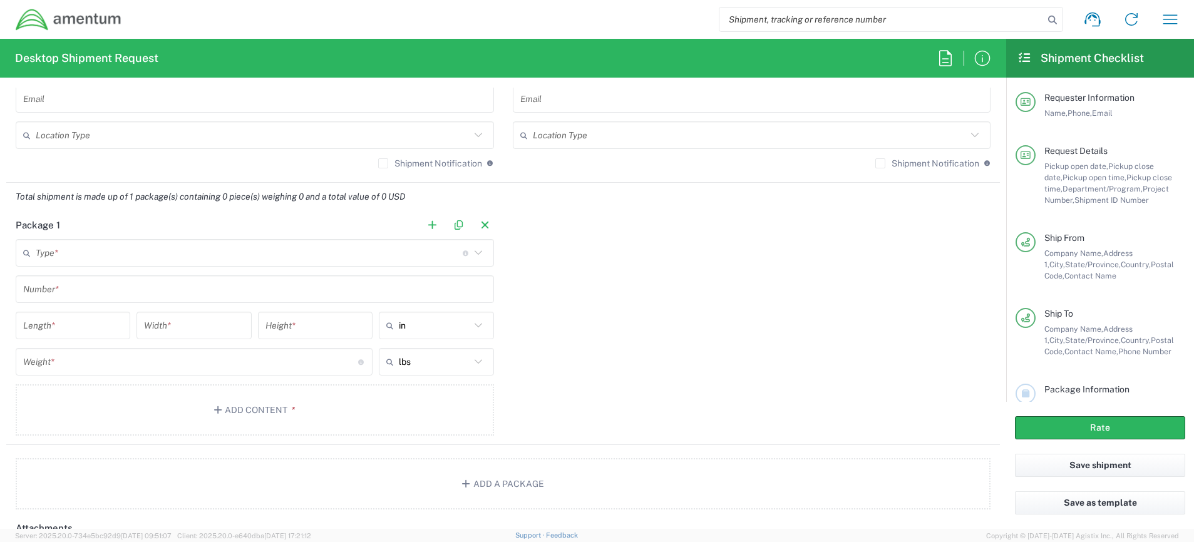
click at [474, 248] on icon at bounding box center [478, 253] width 16 height 16
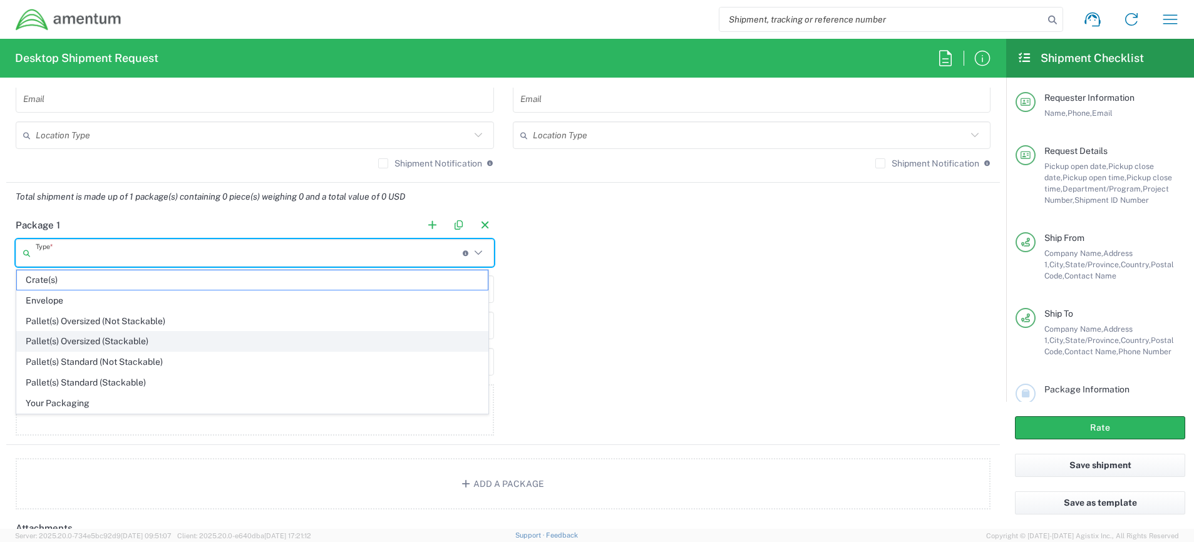
click at [349, 333] on span "Pallet(s) Oversized (Stackable)" at bounding box center [252, 341] width 471 height 19
type input "Pallet(s) Oversized (Stackable)"
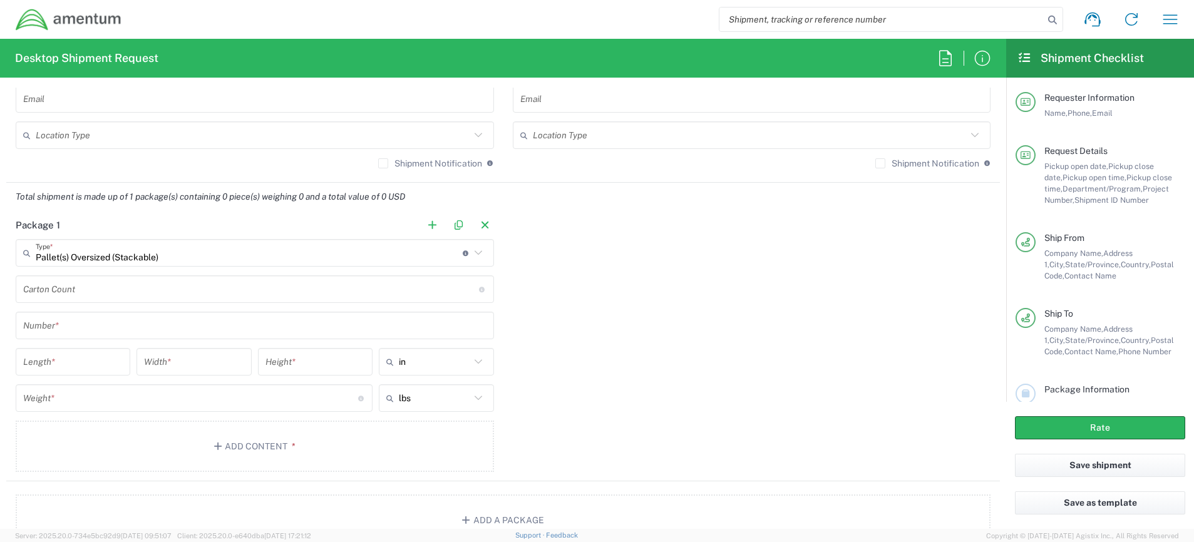
click at [351, 330] on input "text" at bounding box center [254, 326] width 463 height 22
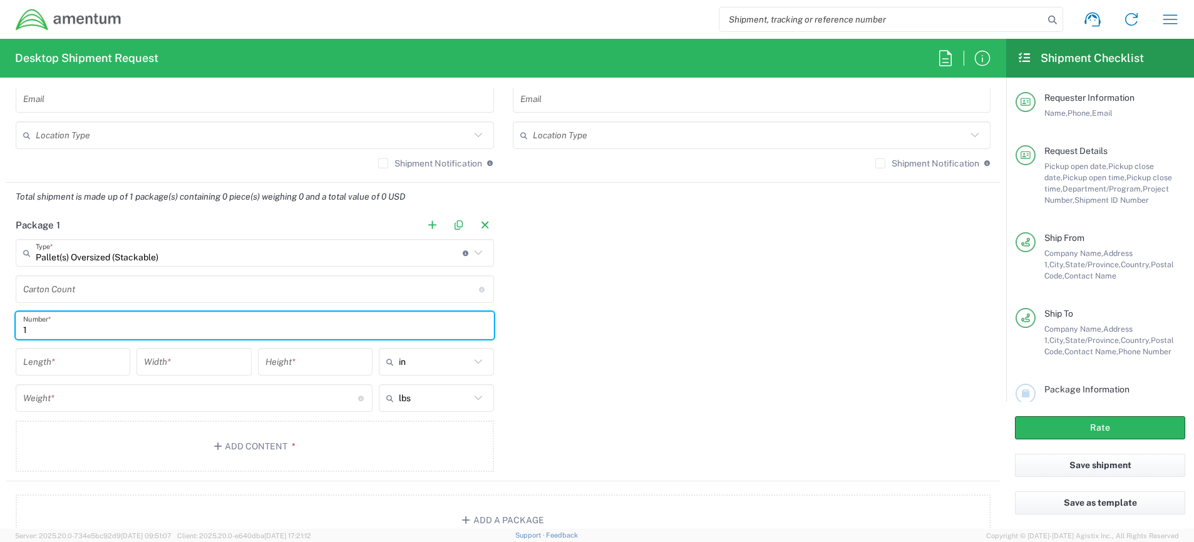
type input "1"
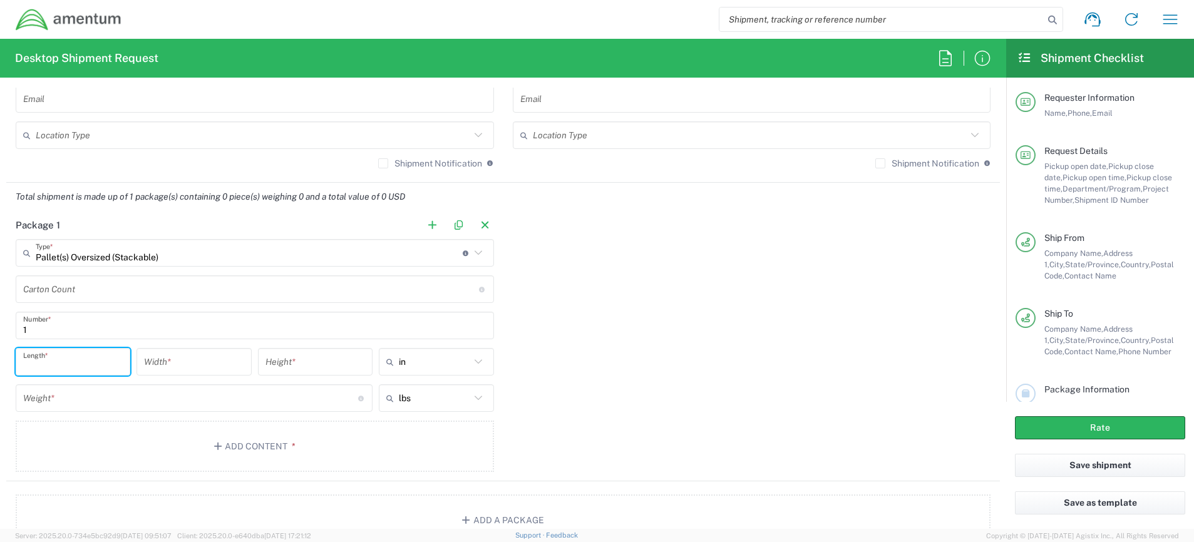
click at [101, 356] on input "number" at bounding box center [73, 362] width 100 height 22
type input "17.5"
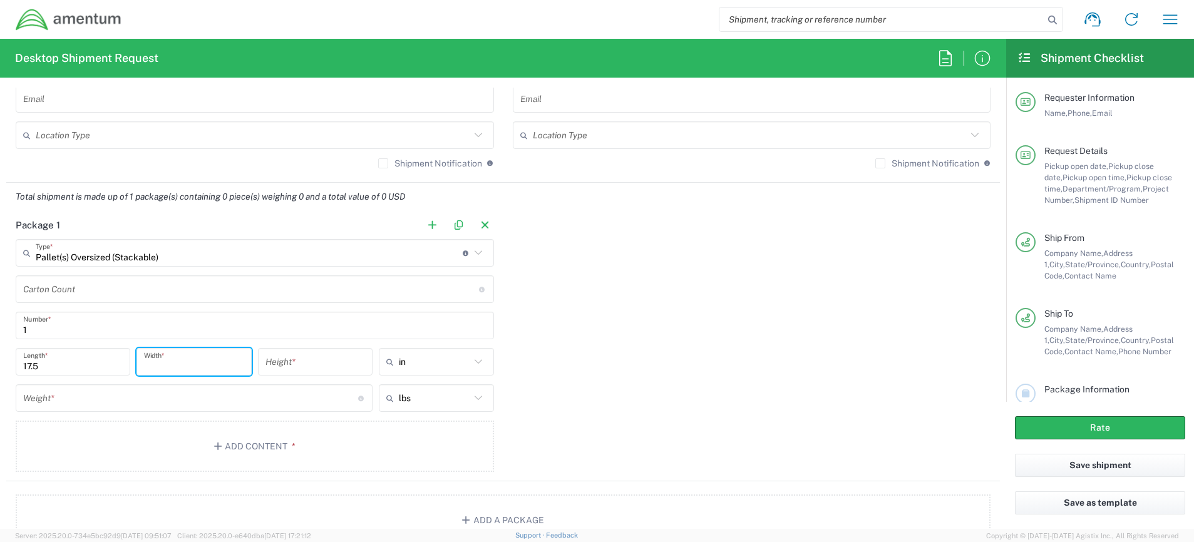
click at [202, 361] on input "number" at bounding box center [194, 362] width 100 height 22
type input "12"
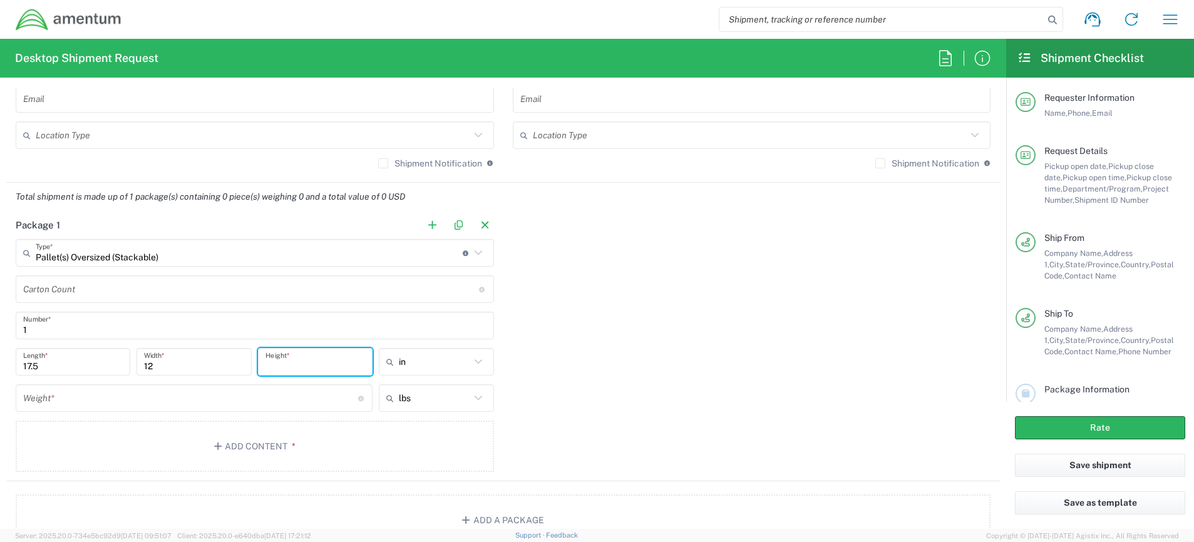
click at [308, 368] on input "number" at bounding box center [316, 362] width 100 height 22
type input "3"
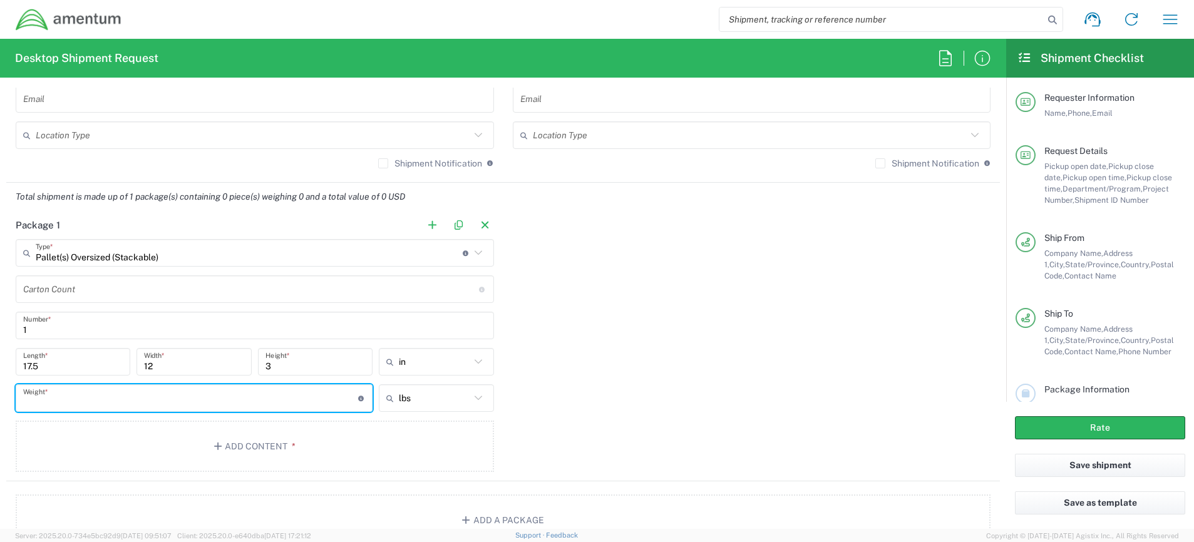
click at [273, 399] on input "number" at bounding box center [190, 399] width 335 height 22
type input "2"
click at [271, 442] on button "Add Content *" at bounding box center [255, 446] width 478 height 51
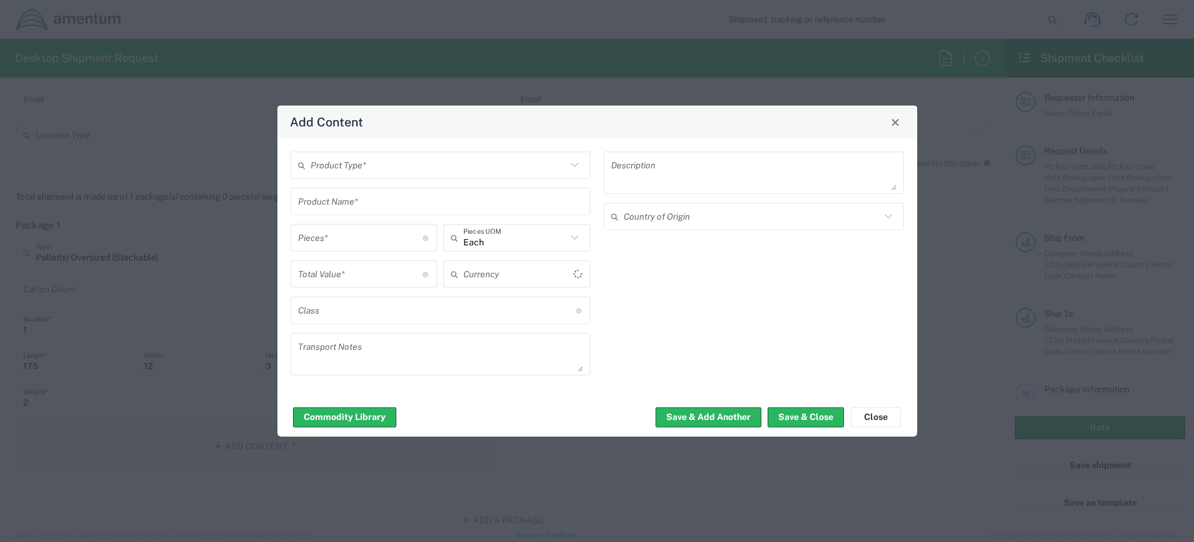
type input "US Dollar"
click at [577, 170] on icon at bounding box center [575, 165] width 16 height 16
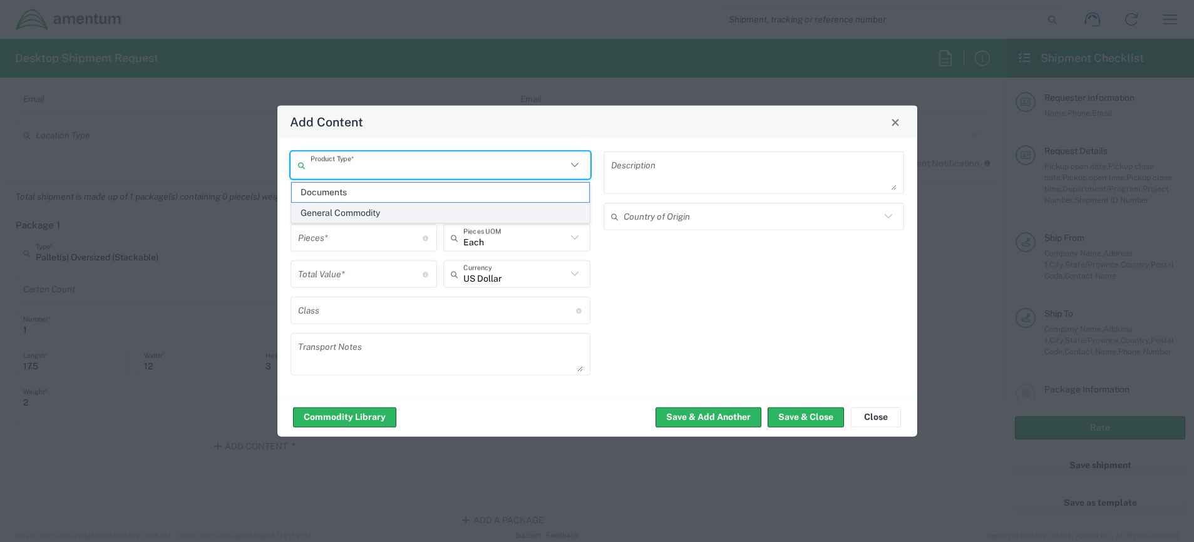
click at [443, 209] on span "General Commodity" at bounding box center [441, 213] width 298 height 19
type input "General Commodity"
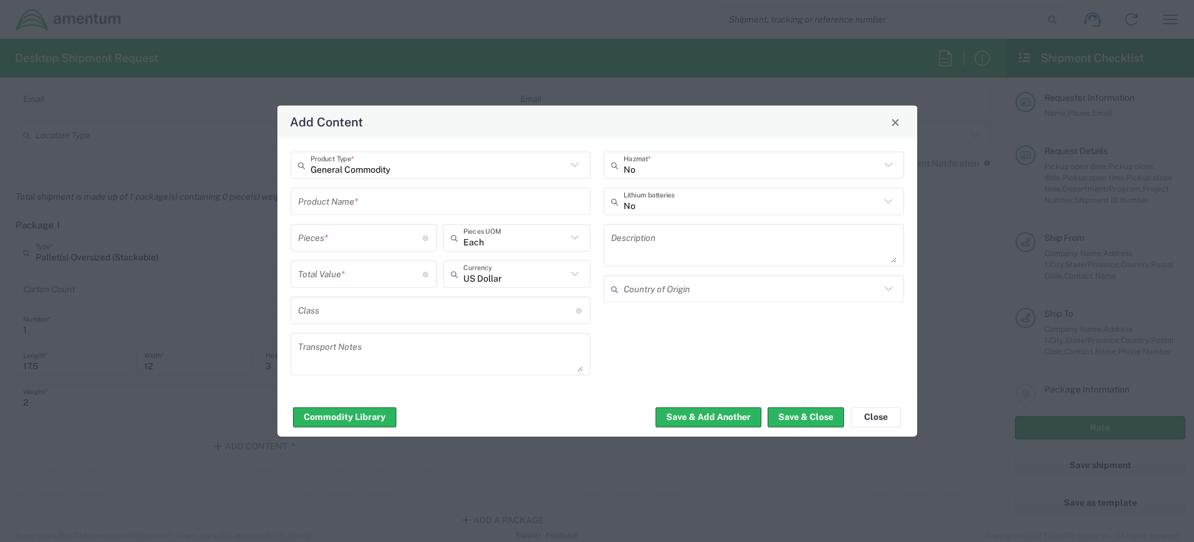
click at [390, 205] on input "text" at bounding box center [441, 201] width 286 height 22
type input "documents"
click at [659, 348] on div "No Hazmat * No Lithium batteries Description Country of Origin" at bounding box center [754, 268] width 314 height 233
click at [358, 272] on input "number" at bounding box center [360, 274] width 125 height 22
type input "1"
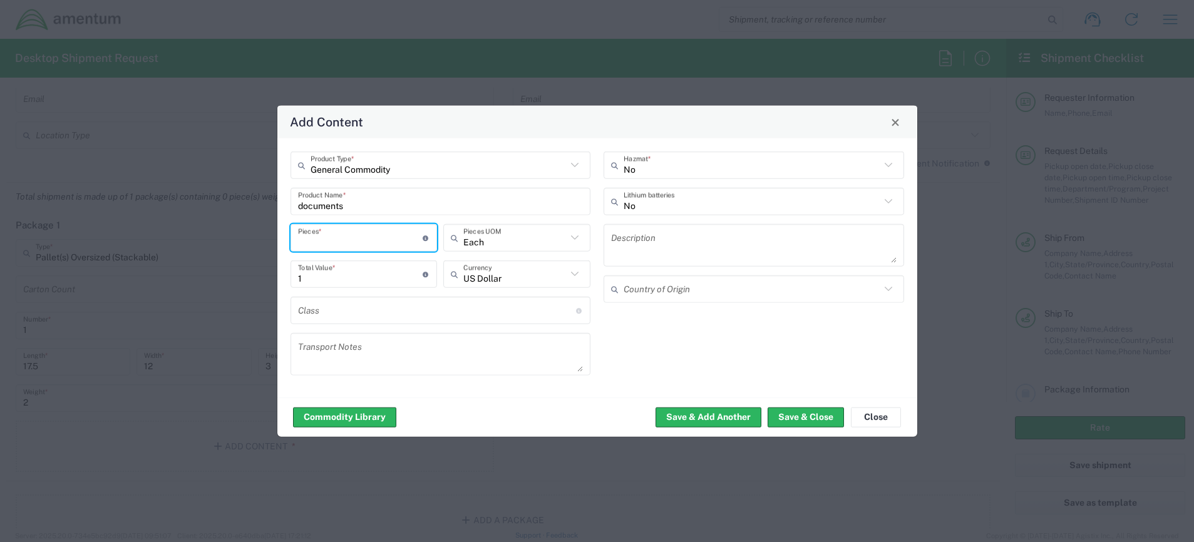
click at [420, 245] on input "number" at bounding box center [360, 238] width 125 height 22
type input "1"
click at [572, 395] on div "General Commodity Product Type * documents Product Name * 1 Pieces * Number of …" at bounding box center [597, 267] width 640 height 259
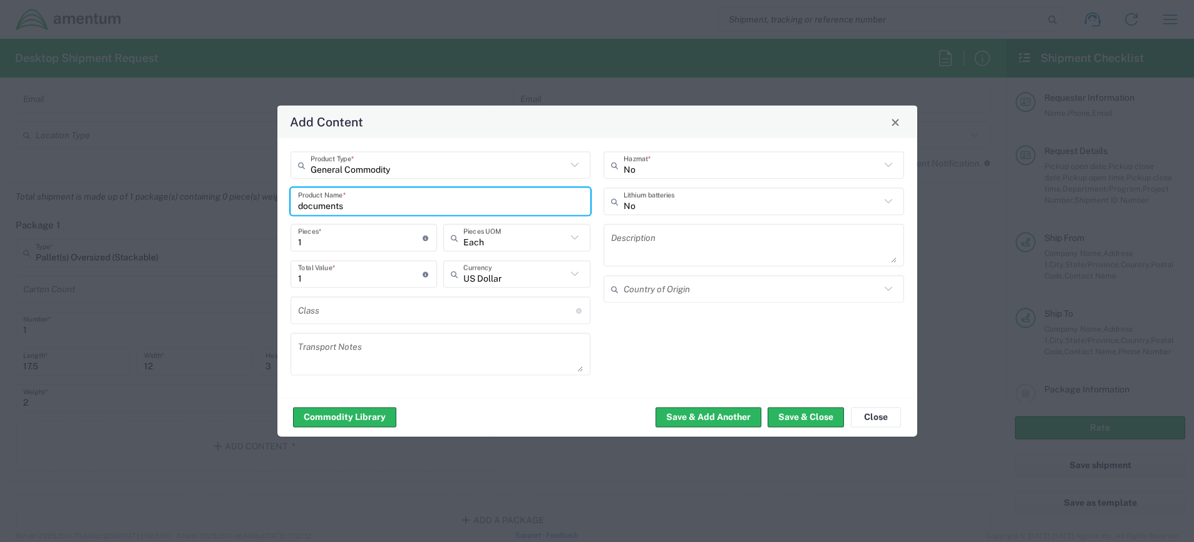
click at [300, 204] on input "documents" at bounding box center [441, 201] width 286 height 22
type input "Documents"
click at [604, 367] on div "No Hazmat * No Lithium batteries Description Country of Origin" at bounding box center [754, 268] width 314 height 233
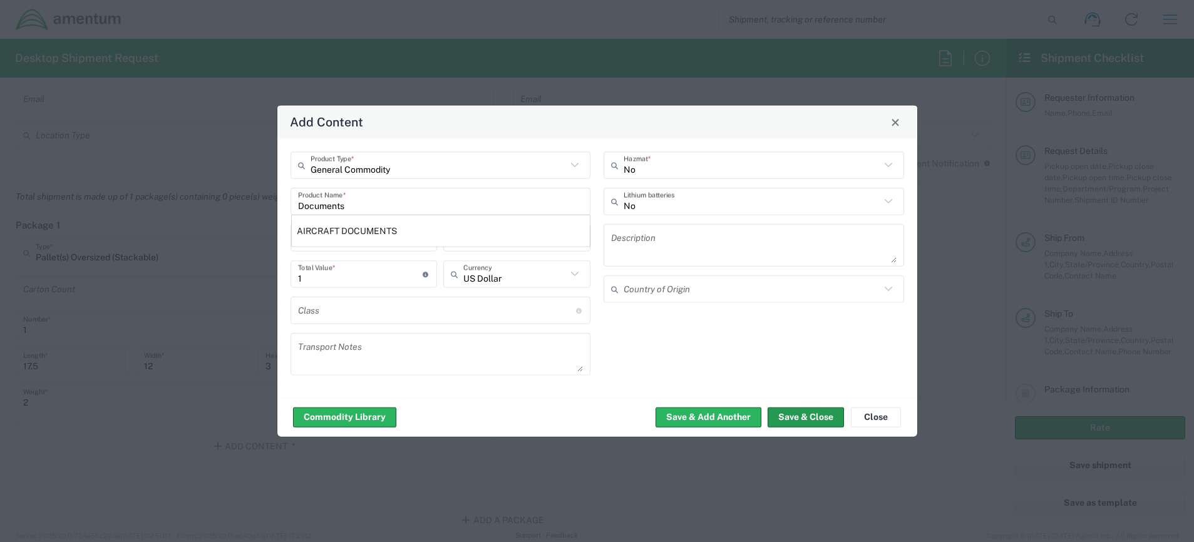
click at [811, 418] on button "Save & Close" at bounding box center [806, 417] width 76 height 20
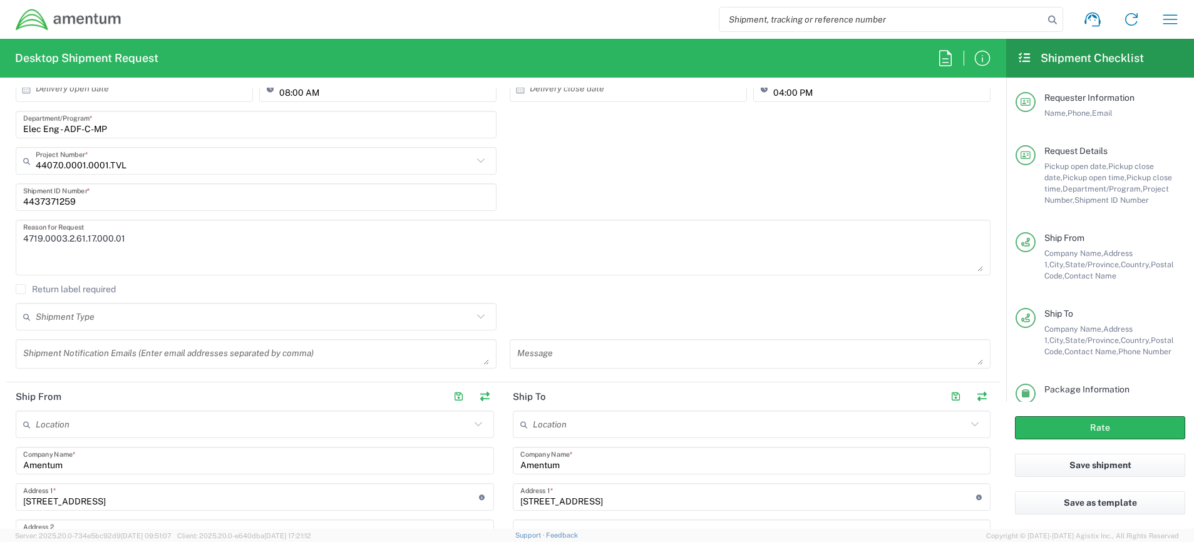
scroll to position [510, 0]
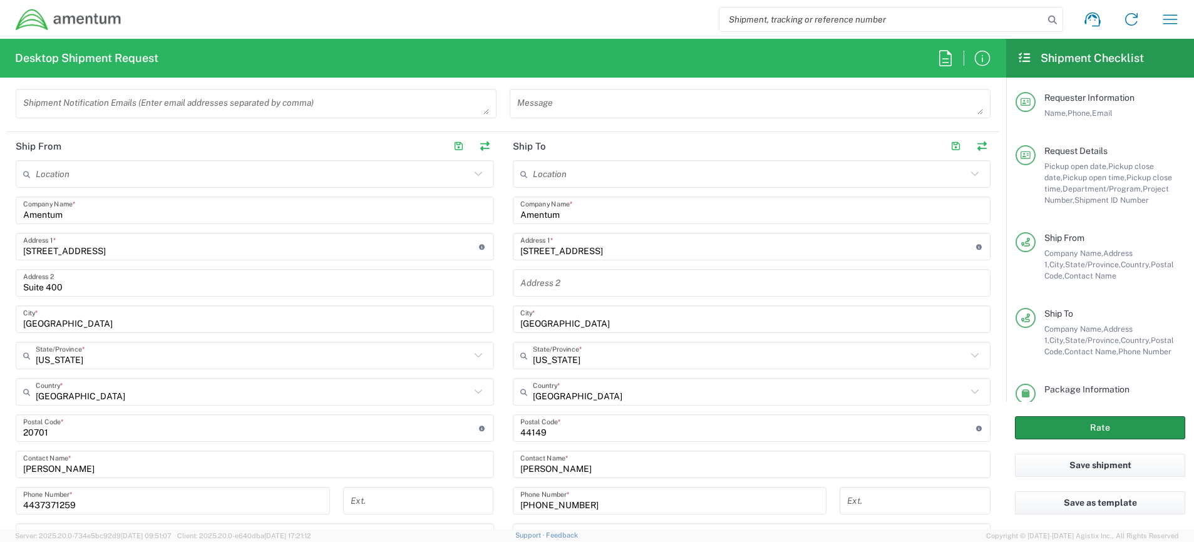
click at [1106, 423] on button "Rate" at bounding box center [1100, 427] width 170 height 23
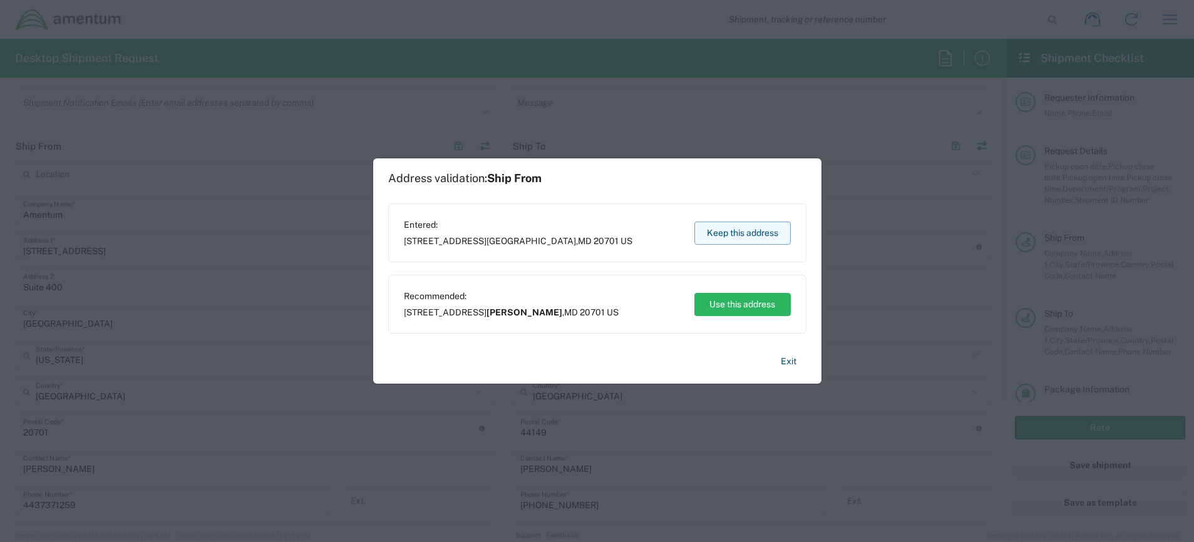
click at [720, 234] on button "Keep this address" at bounding box center [743, 233] width 96 height 23
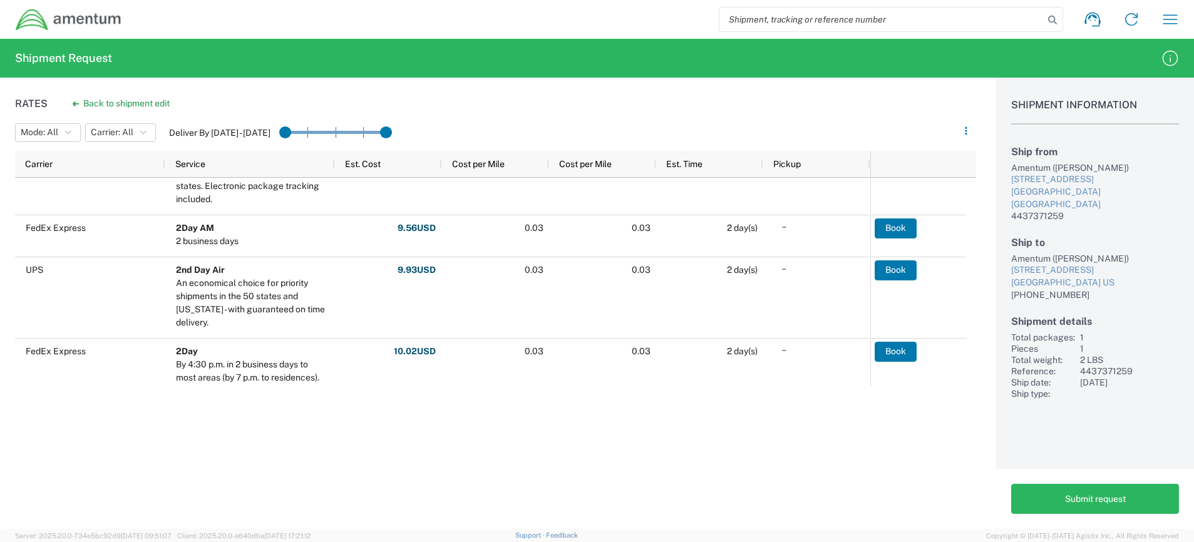
scroll to position [268, 0]
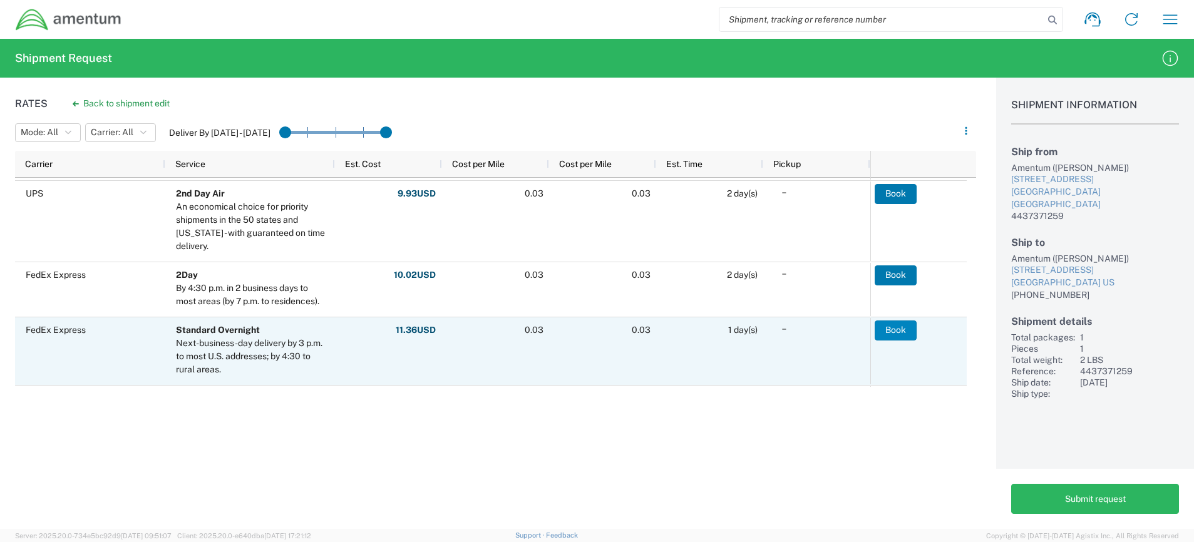
click at [894, 328] on button "Book" at bounding box center [896, 331] width 42 height 20
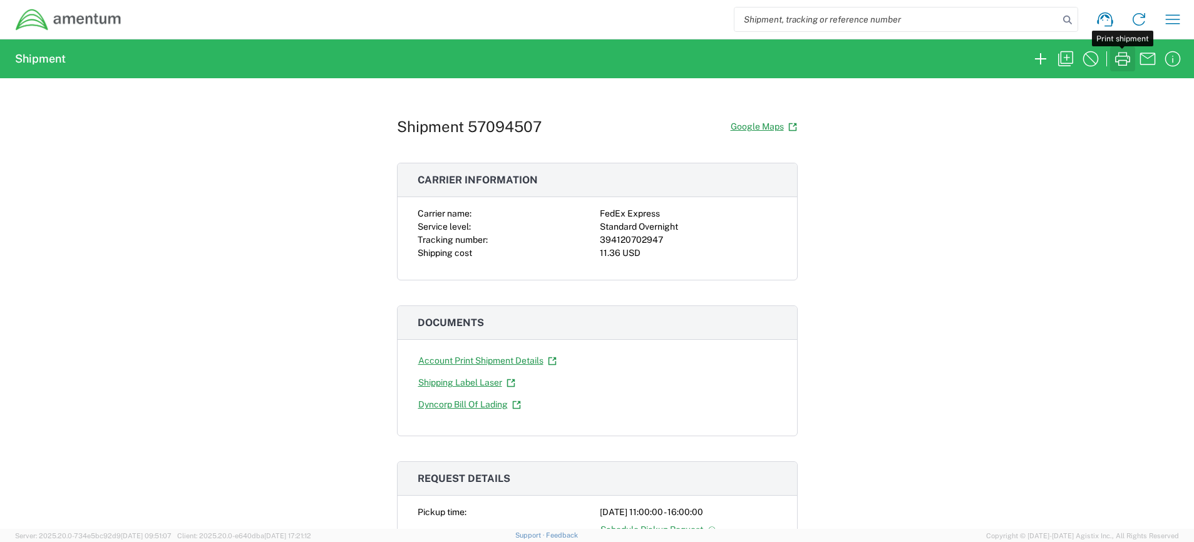
click at [1123, 60] on icon "button" at bounding box center [1122, 59] width 15 height 14
